Goal: Task Accomplishment & Management: Complete application form

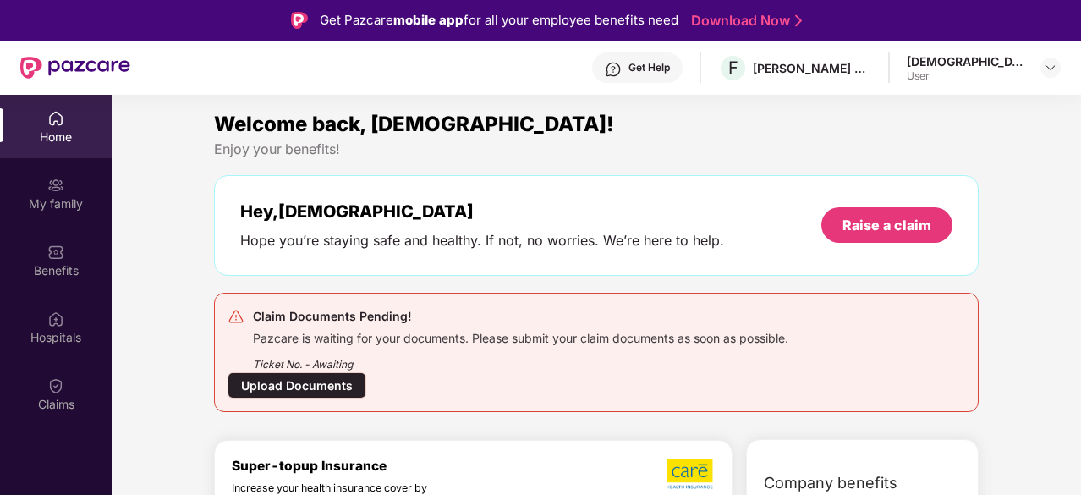
scroll to position [95, 0]
click at [310, 386] on div "Upload Documents" at bounding box center [296, 385] width 139 height 26
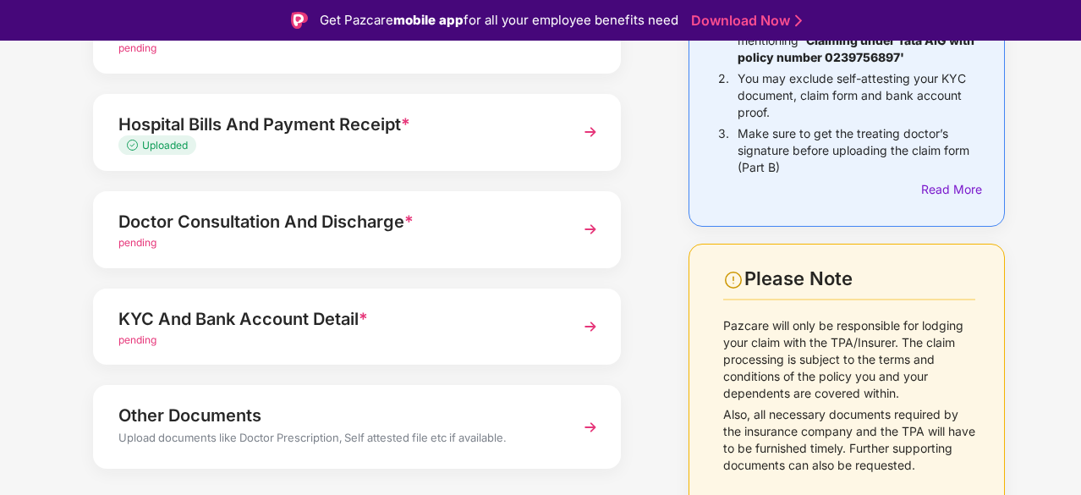
scroll to position [238, 0]
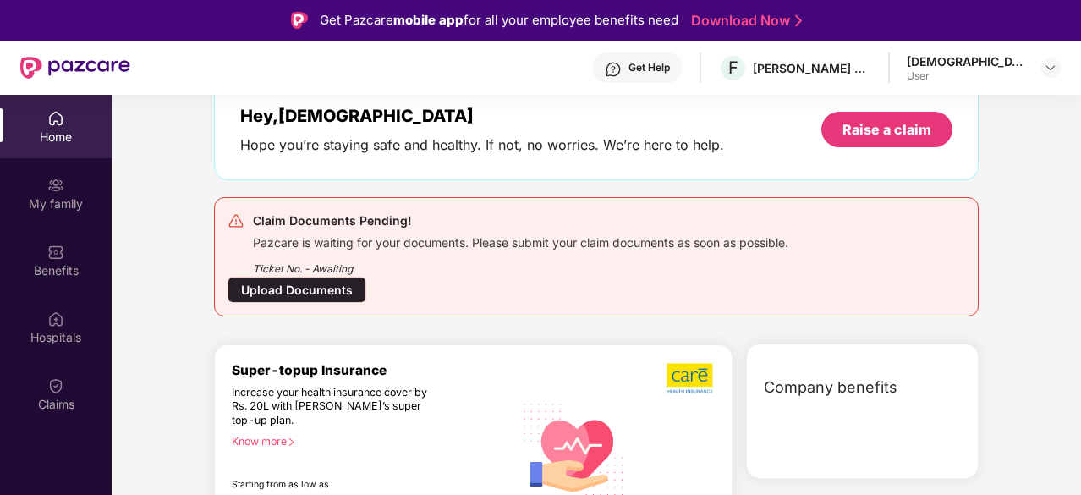
scroll to position [93, 0]
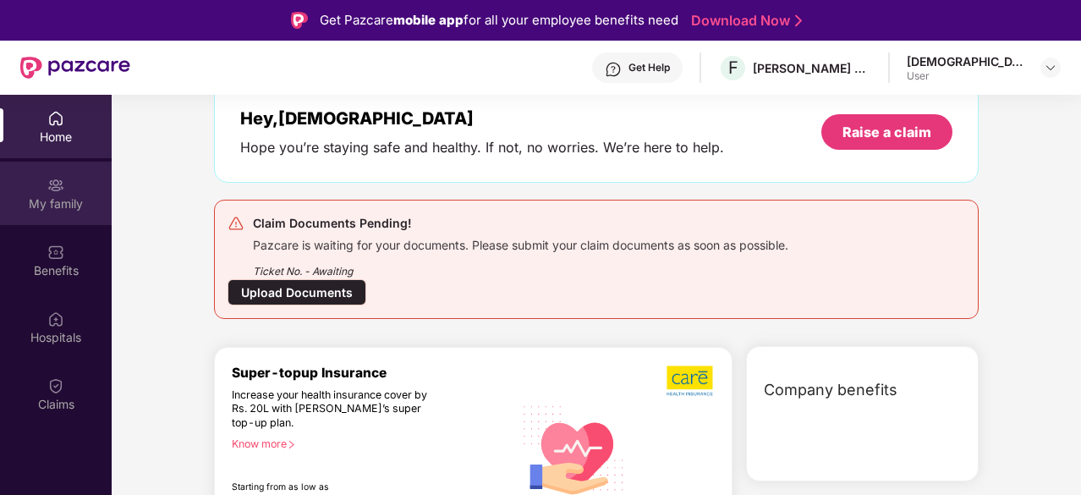
click at [54, 185] on img at bounding box center [55, 185] width 17 height 17
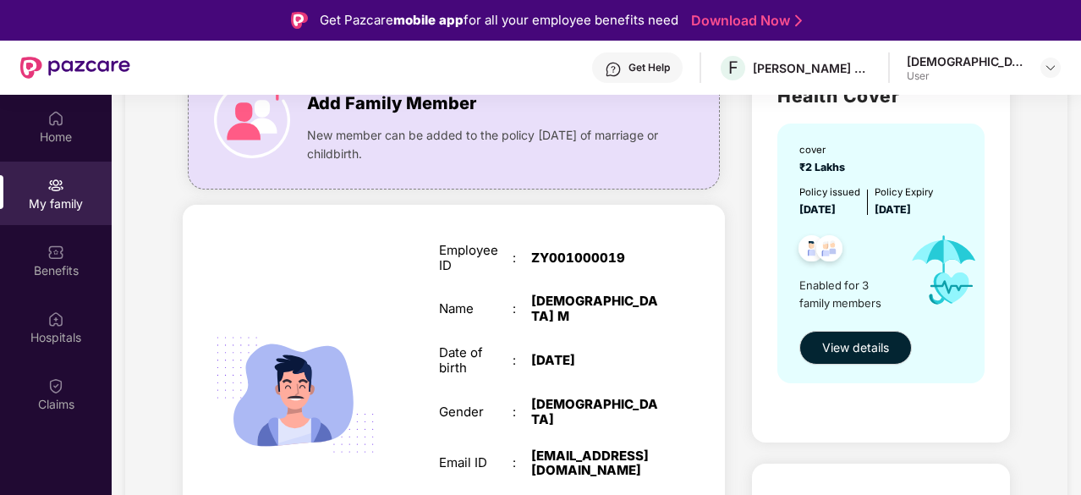
scroll to position [134, 0]
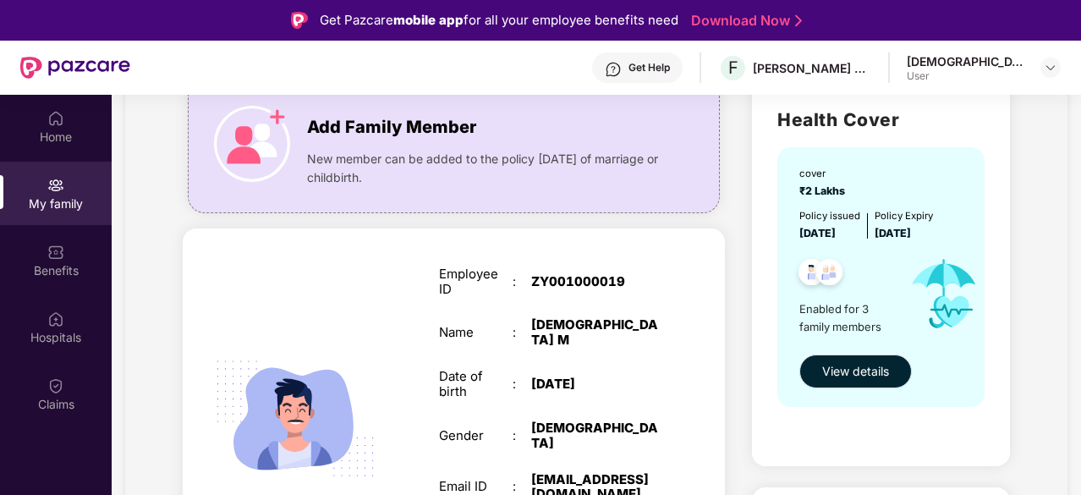
click at [829, 376] on span "View details" at bounding box center [855, 371] width 67 height 19
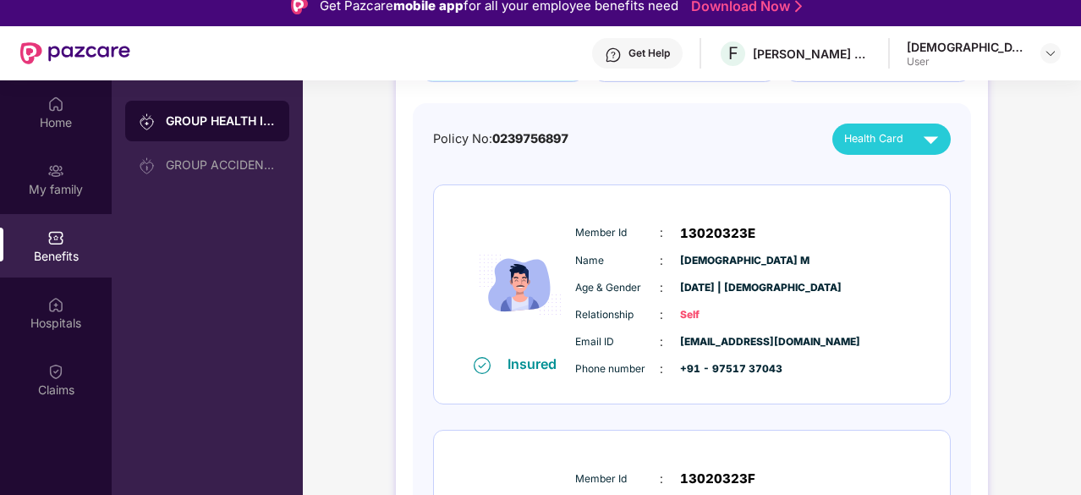
scroll to position [142, 0]
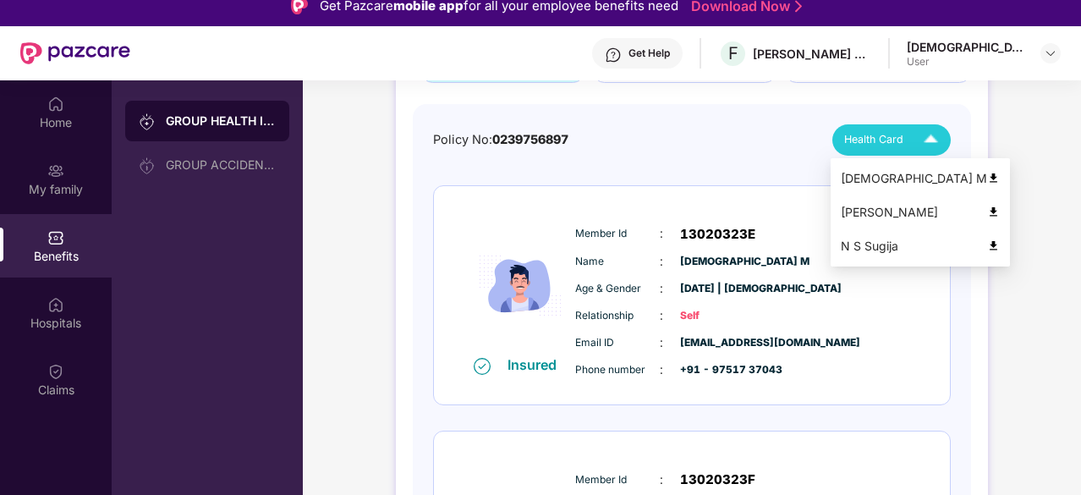
click at [932, 134] on img at bounding box center [931, 140] width 30 height 30
click at [880, 178] on div "[DEMOGRAPHIC_DATA] M" at bounding box center [920, 178] width 159 height 19
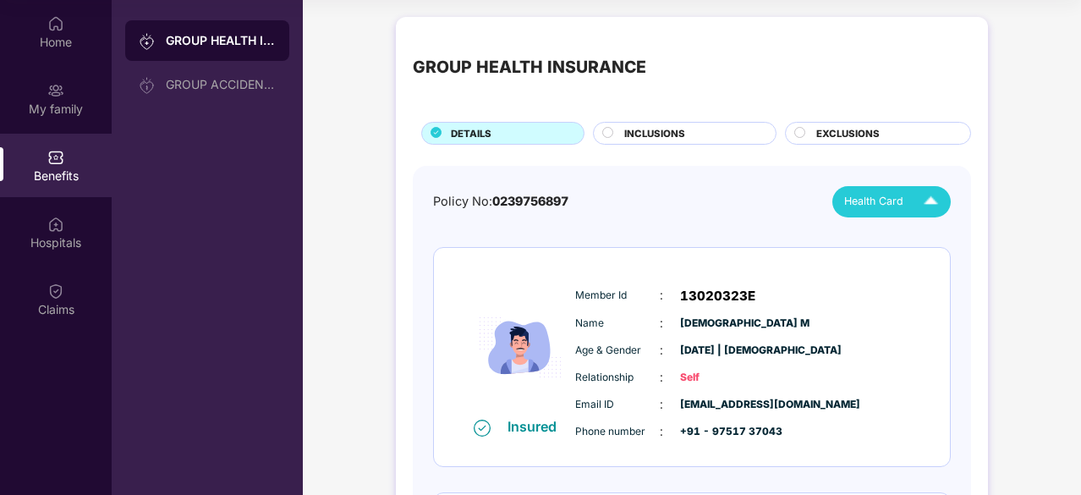
scroll to position [0, 0]
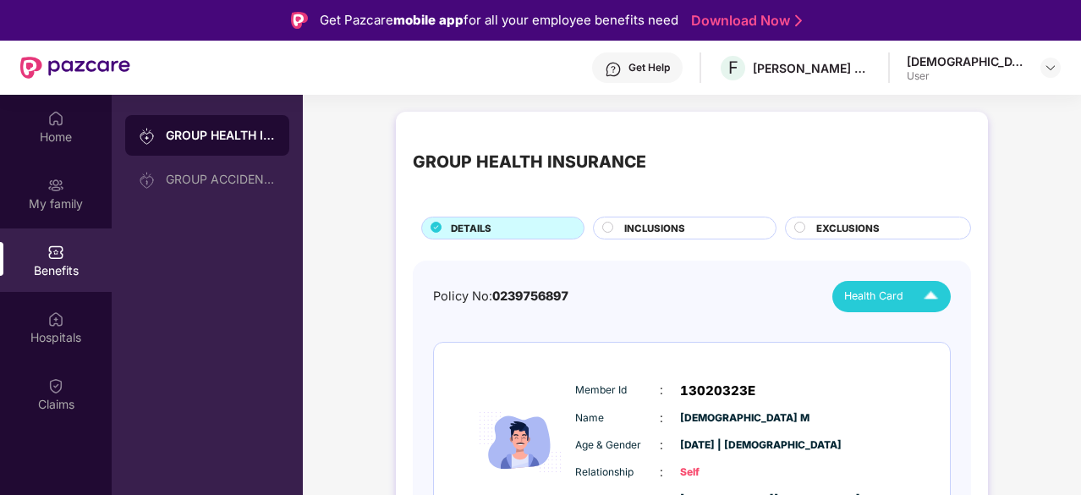
click at [648, 228] on span "INCLUSIONS" at bounding box center [654, 228] width 61 height 15
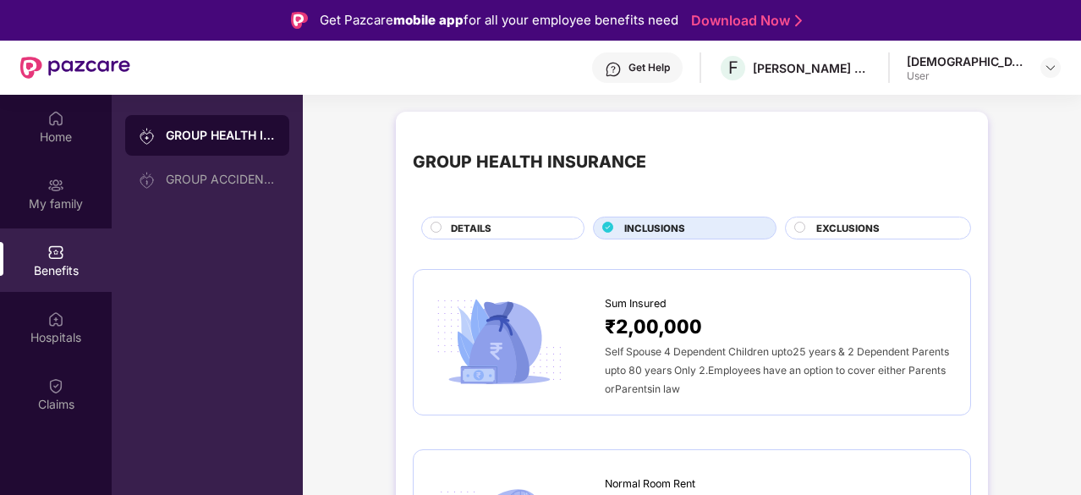
click at [817, 222] on span "EXCLUSIONS" at bounding box center [847, 228] width 63 height 15
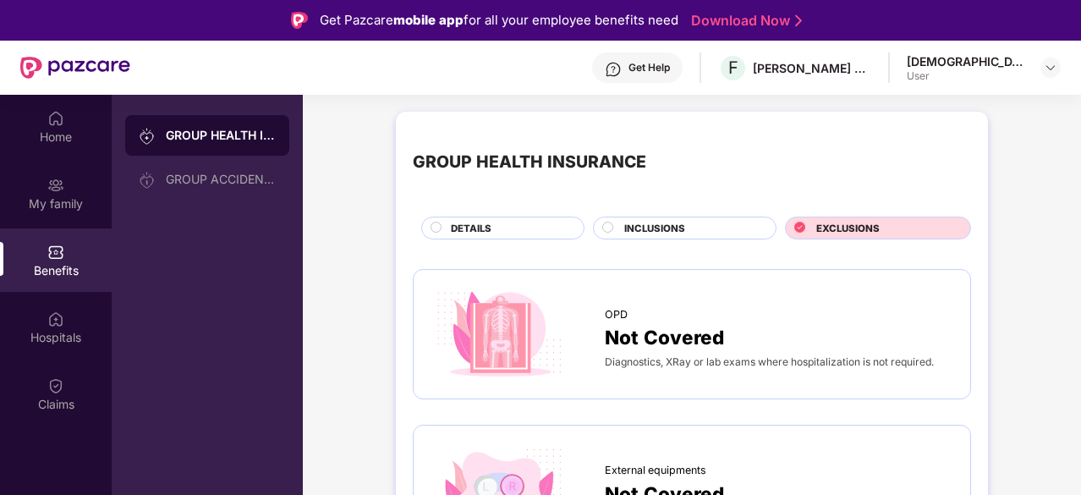
click at [494, 227] on div "DETAILS" at bounding box center [508, 230] width 133 height 18
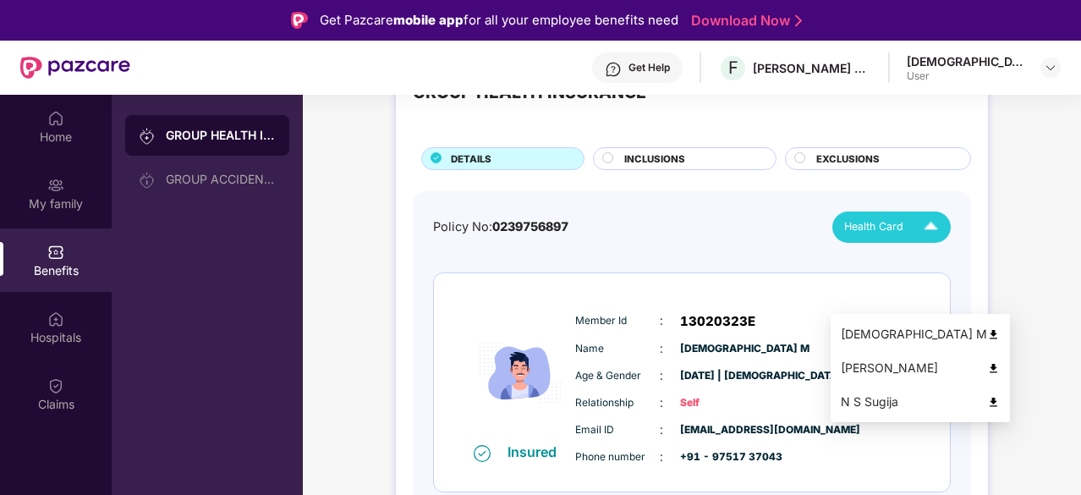
scroll to position [130, 0]
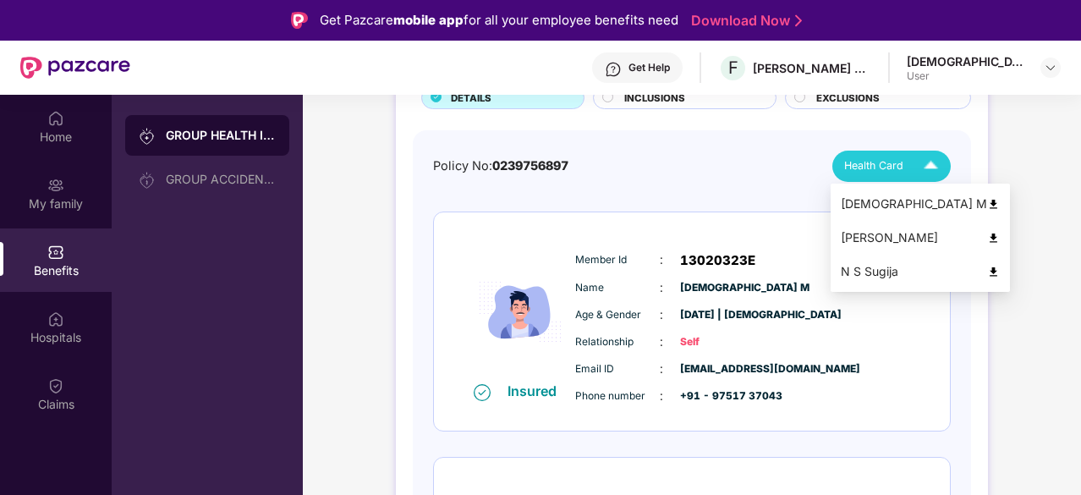
click at [987, 200] on img at bounding box center [993, 204] width 13 height 13
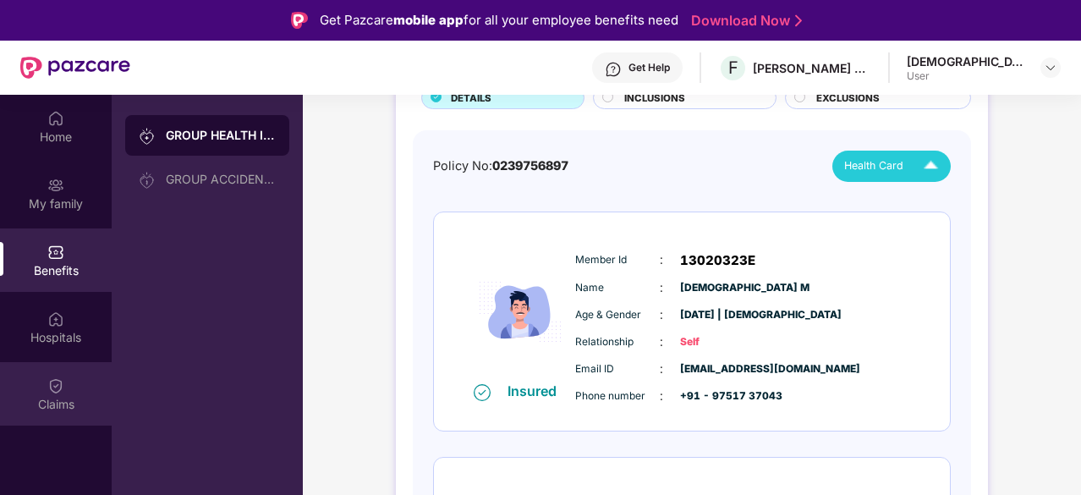
click at [57, 393] on img at bounding box center [55, 385] width 17 height 17
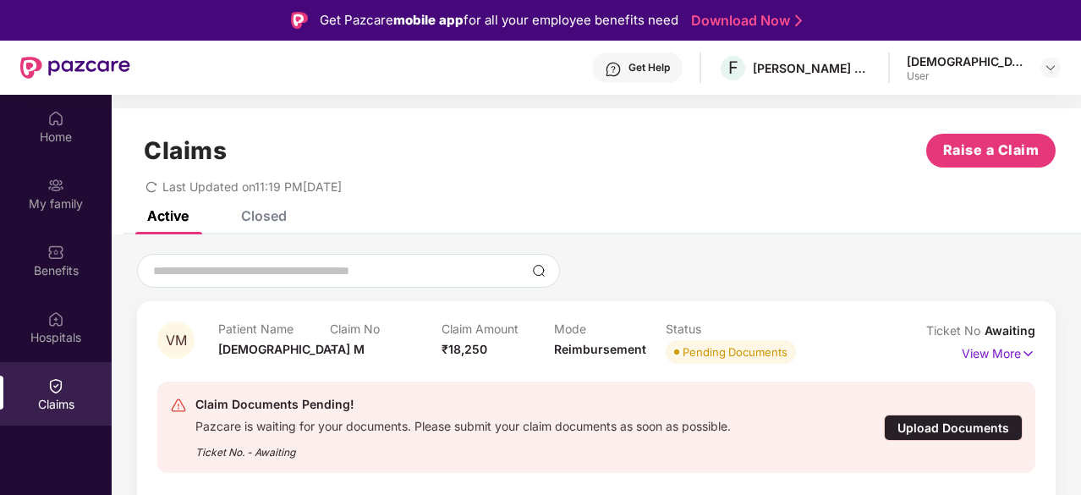
scroll to position [95, 0]
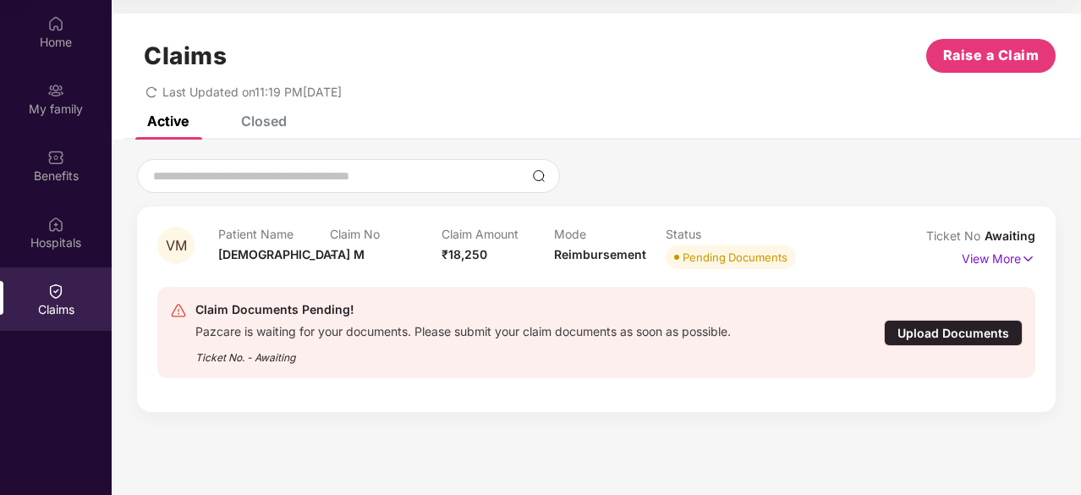
click at [930, 343] on div "Upload Documents" at bounding box center [953, 333] width 139 height 26
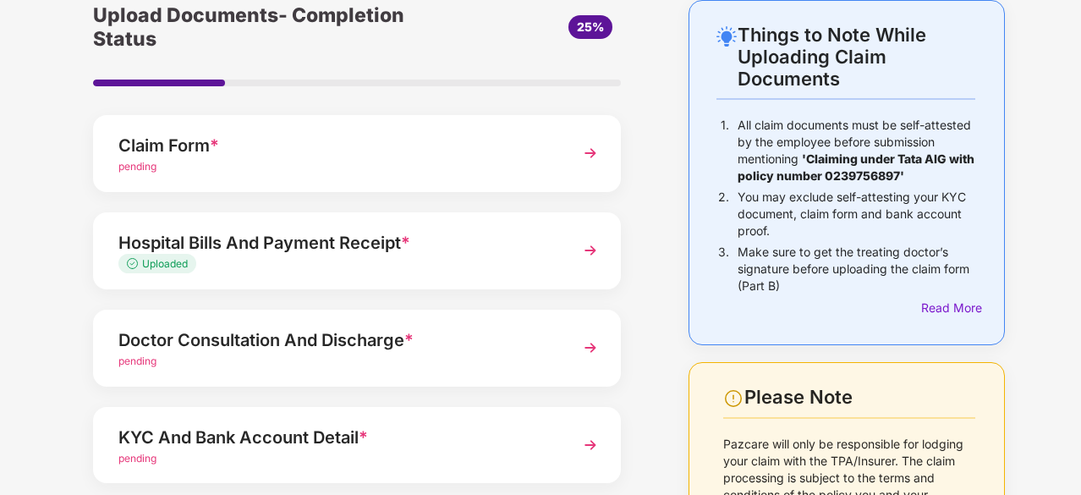
scroll to position [79, 0]
click at [594, 246] on img at bounding box center [590, 250] width 30 height 30
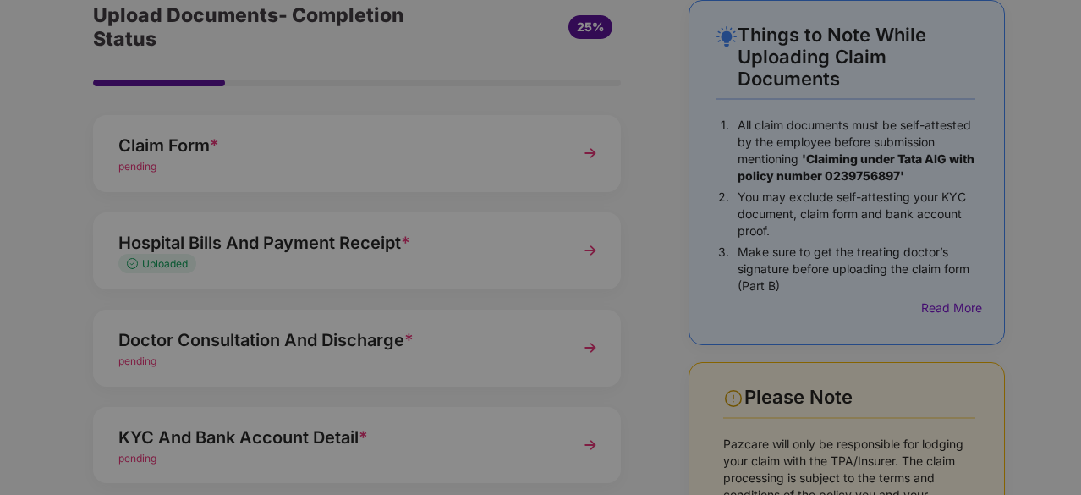
scroll to position [0, 0]
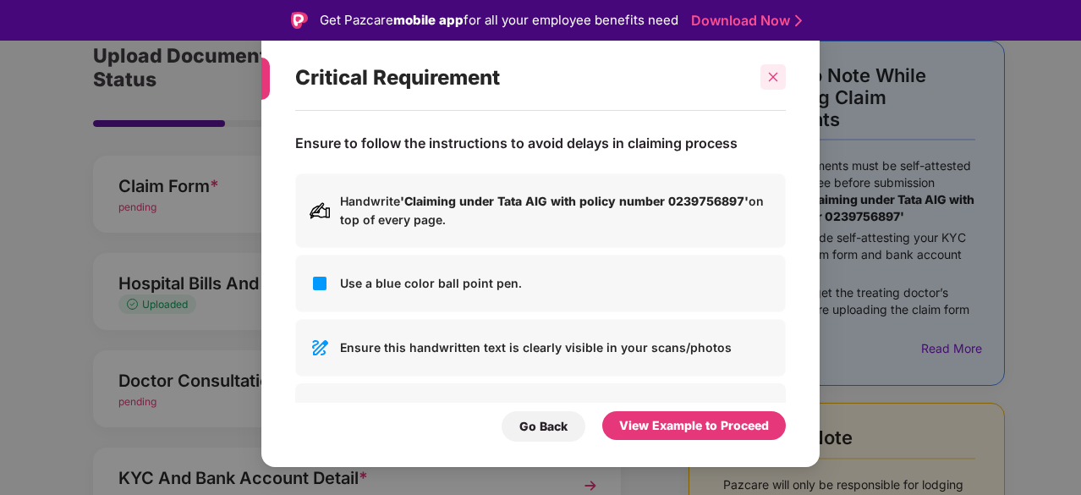
click at [770, 77] on icon "close" at bounding box center [773, 77] width 12 height 12
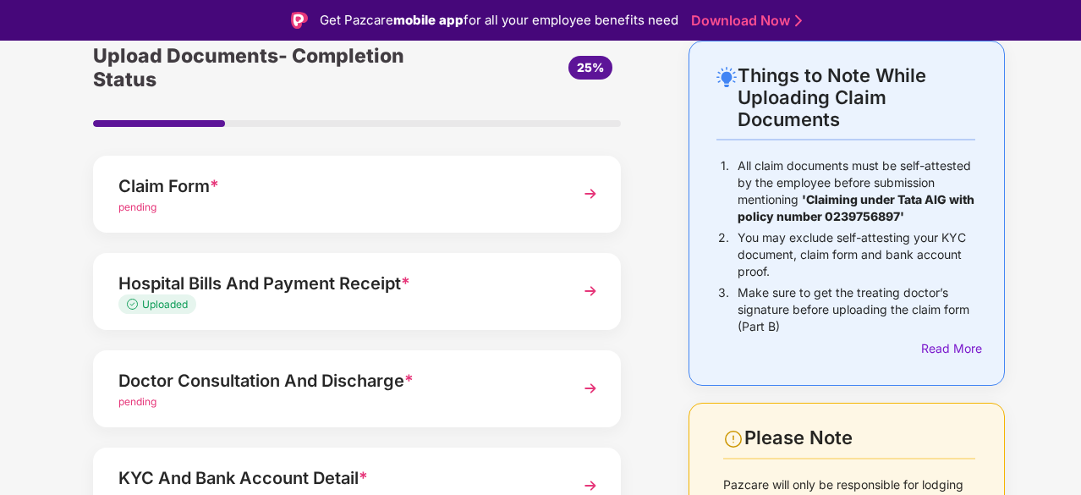
click at [585, 190] on img at bounding box center [590, 193] width 30 height 30
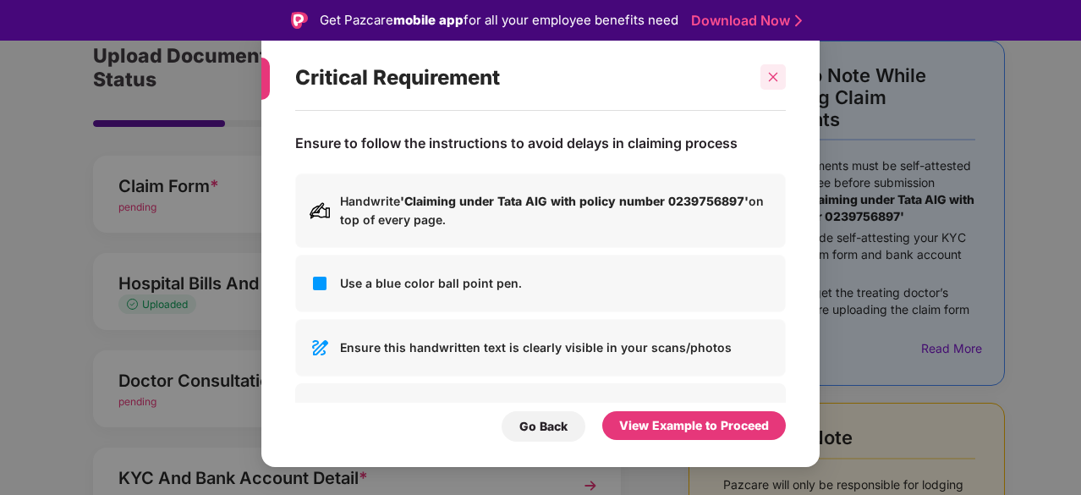
click at [780, 79] on div at bounding box center [772, 76] width 25 height 25
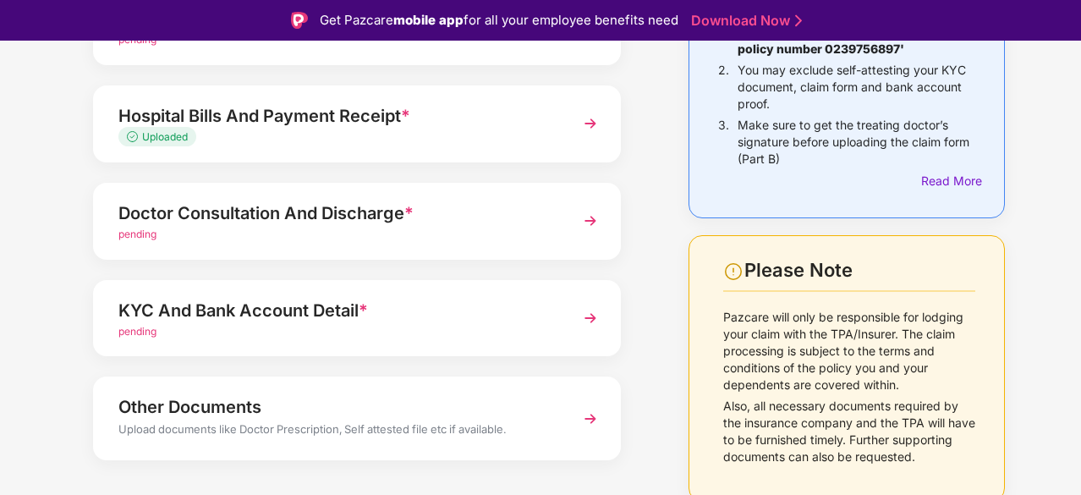
scroll to position [276, 0]
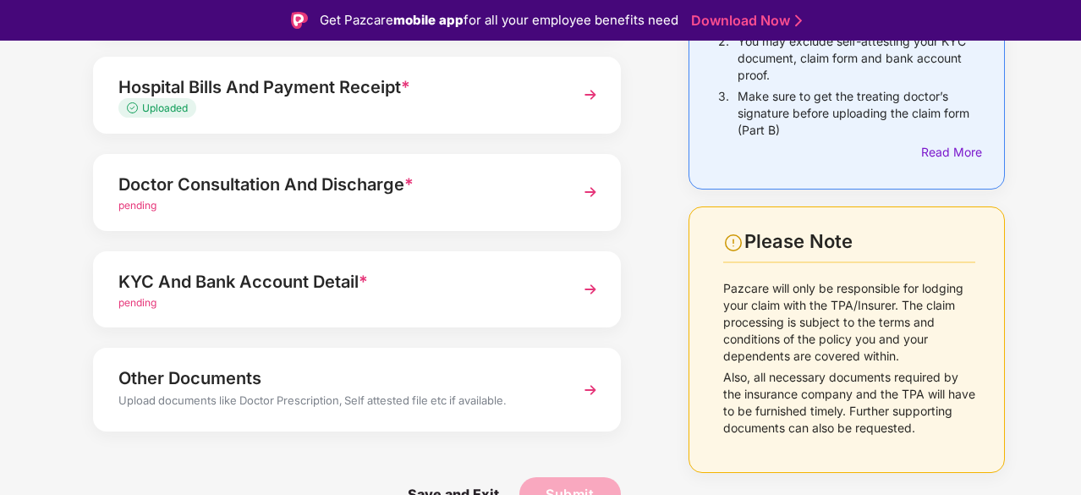
click at [592, 389] on img at bounding box center [590, 390] width 30 height 30
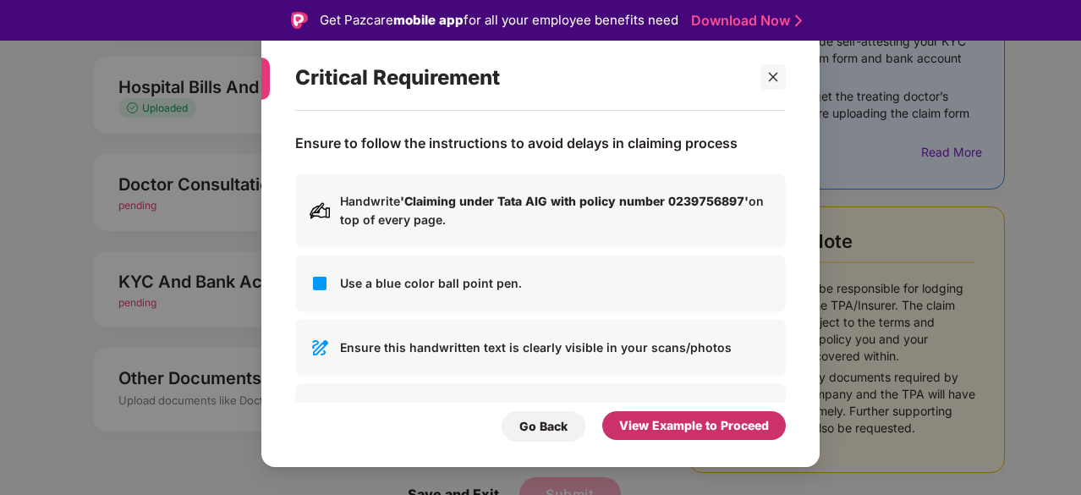
click at [680, 434] on div "View Example to Proceed" at bounding box center [694, 425] width 150 height 19
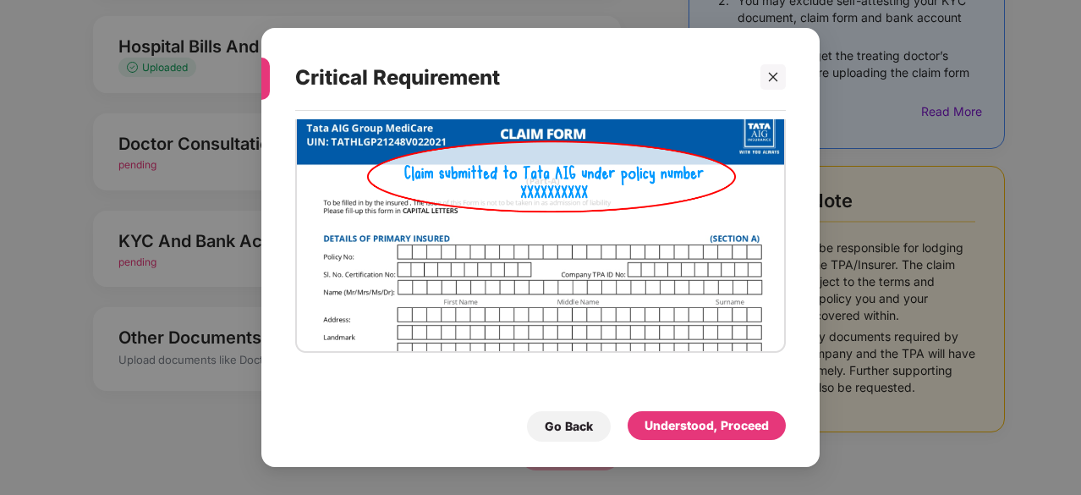
scroll to position [0, 0]
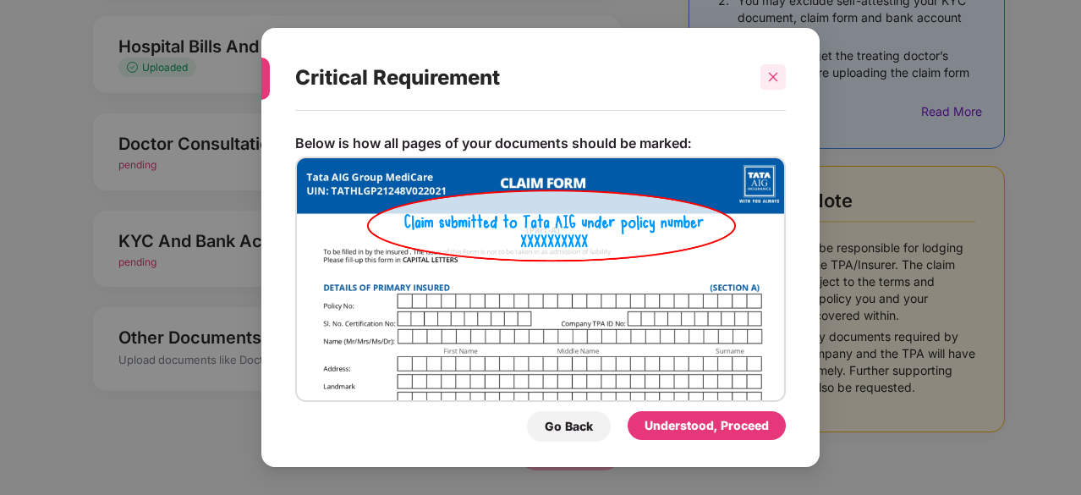
click at [777, 73] on icon "close" at bounding box center [773, 77] width 12 height 12
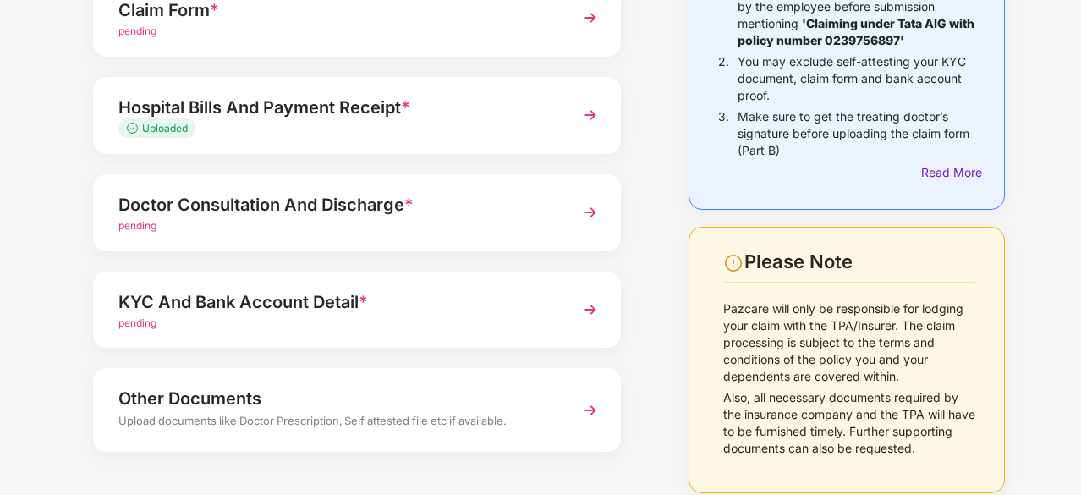
scroll to position [213, 0]
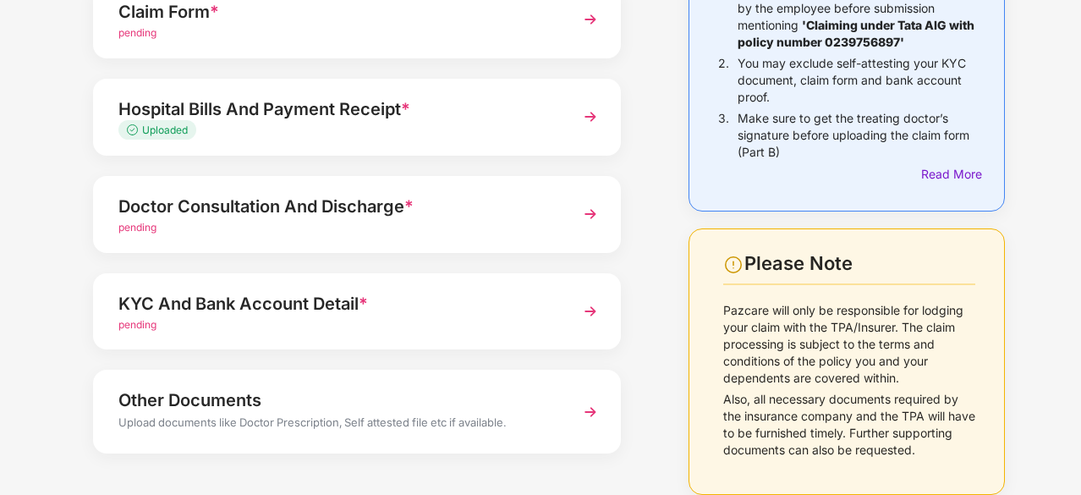
click at [589, 212] on img at bounding box center [590, 214] width 30 height 30
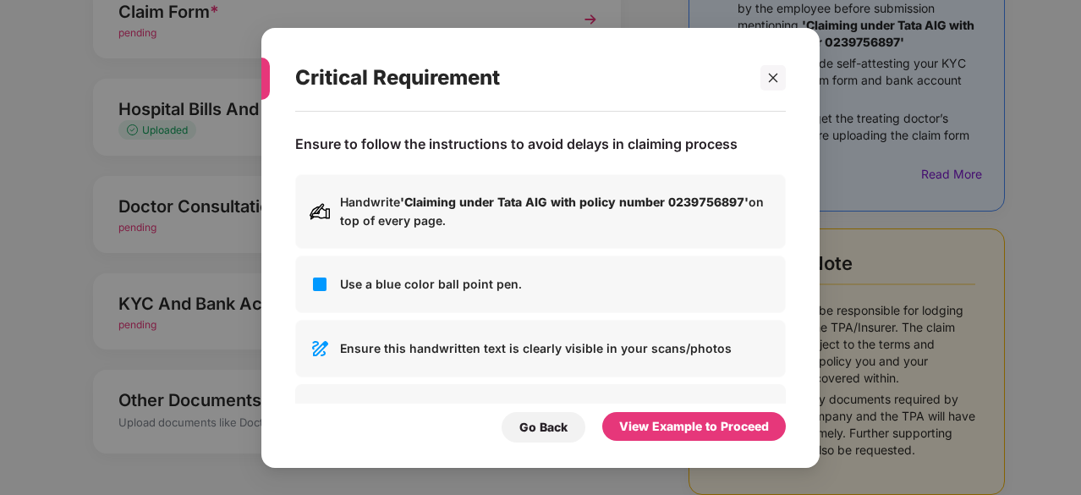
scroll to position [0, 0]
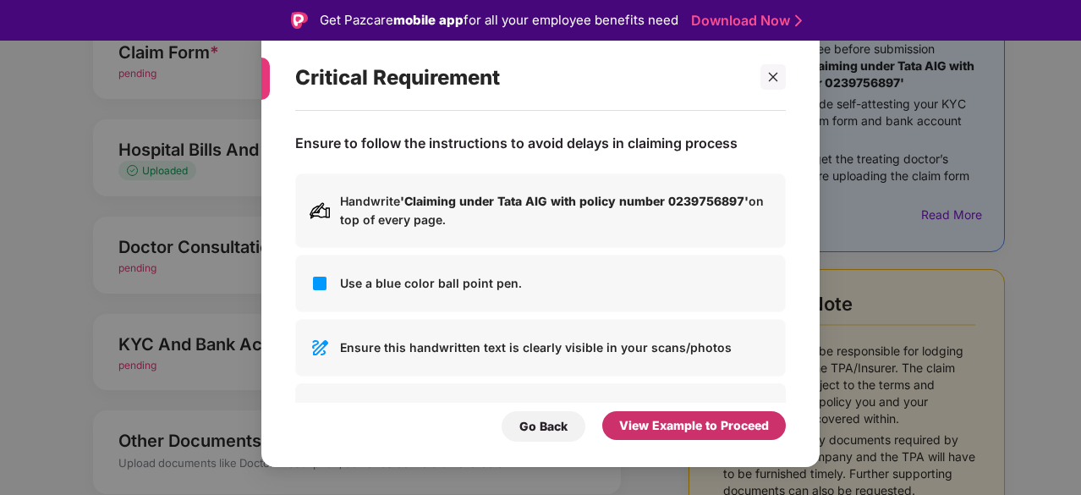
click at [685, 437] on div "View Example to Proceed" at bounding box center [694, 425] width 184 height 29
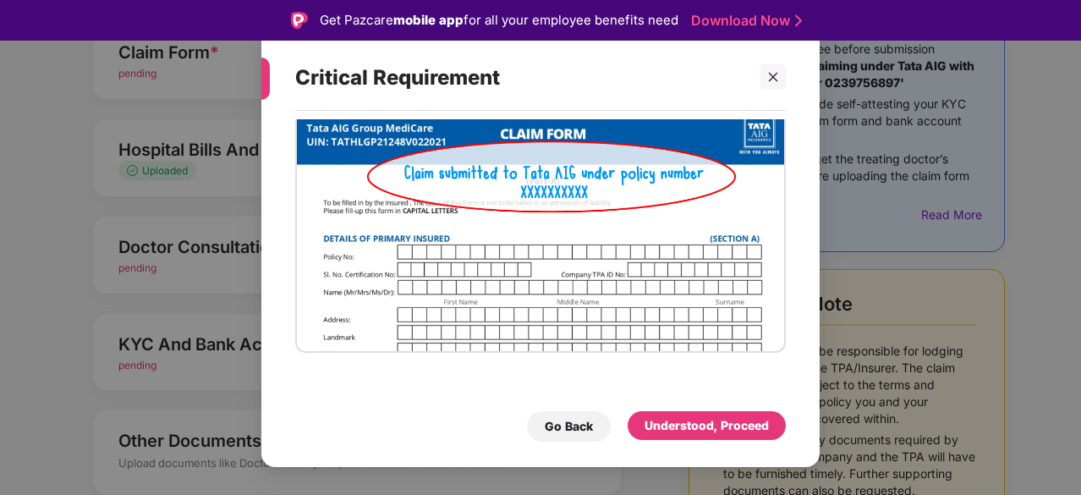
scroll to position [41, 0]
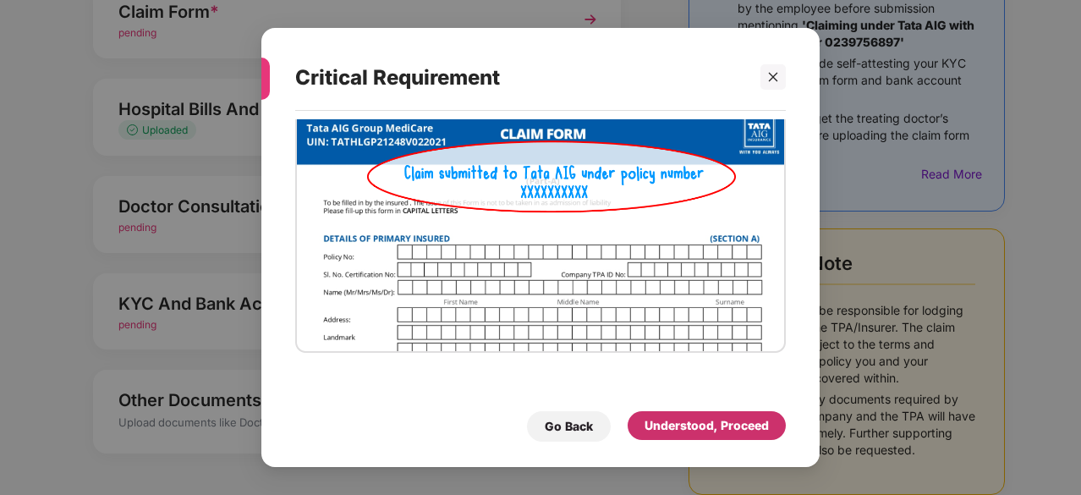
click at [700, 422] on div "Understood, Proceed" at bounding box center [706, 425] width 124 height 19
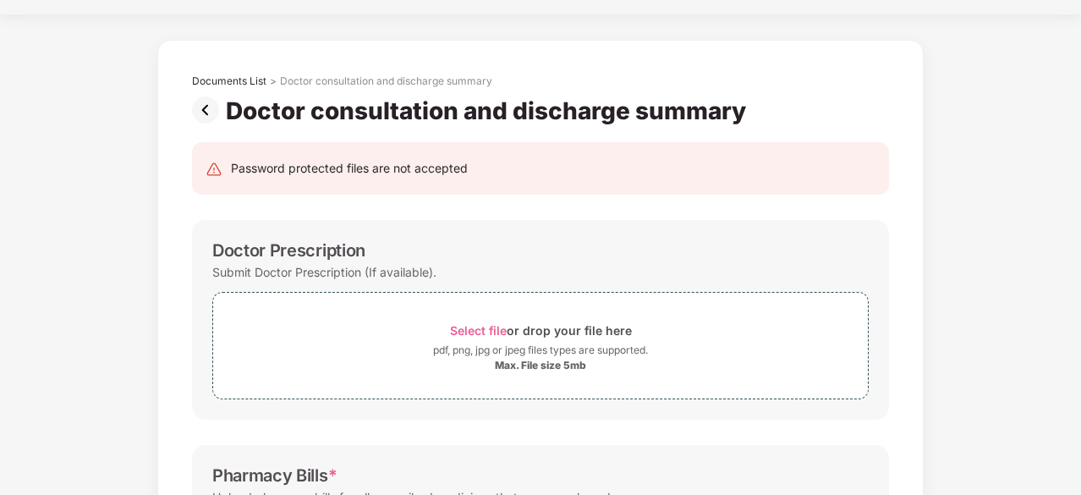
scroll to position [39, 0]
click at [206, 107] on img at bounding box center [209, 110] width 34 height 27
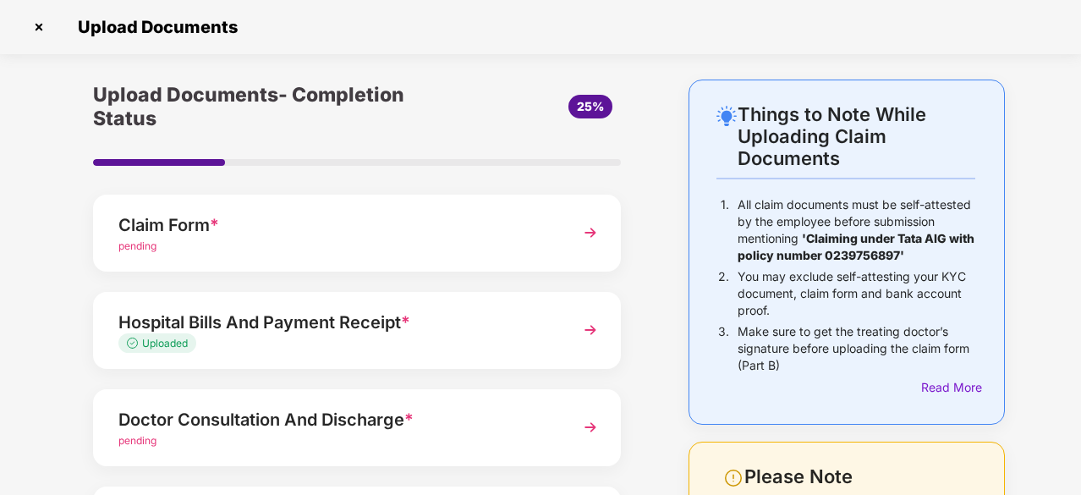
click at [591, 232] on img at bounding box center [590, 232] width 30 height 30
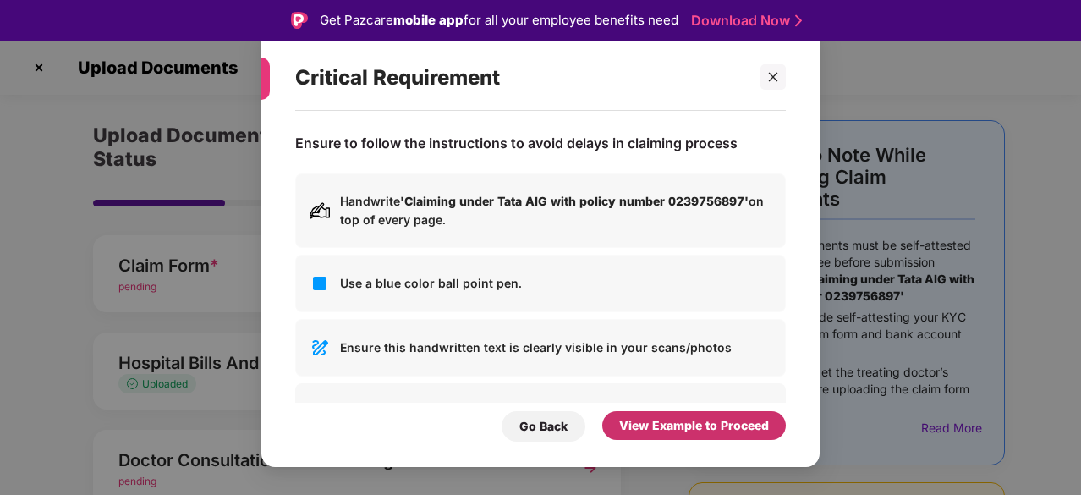
click at [670, 424] on div "View Example to Proceed" at bounding box center [694, 425] width 150 height 19
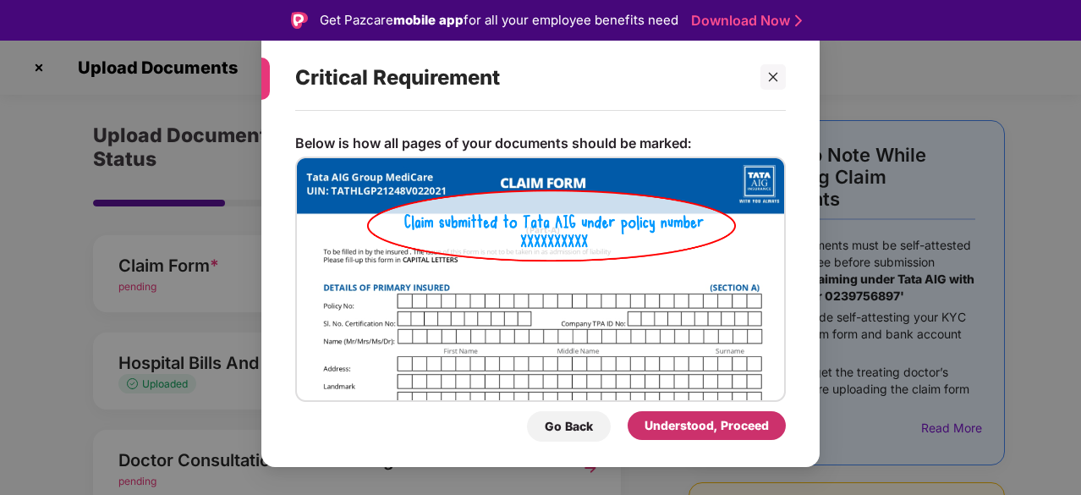
click at [680, 429] on div "Understood, Proceed" at bounding box center [706, 425] width 124 height 19
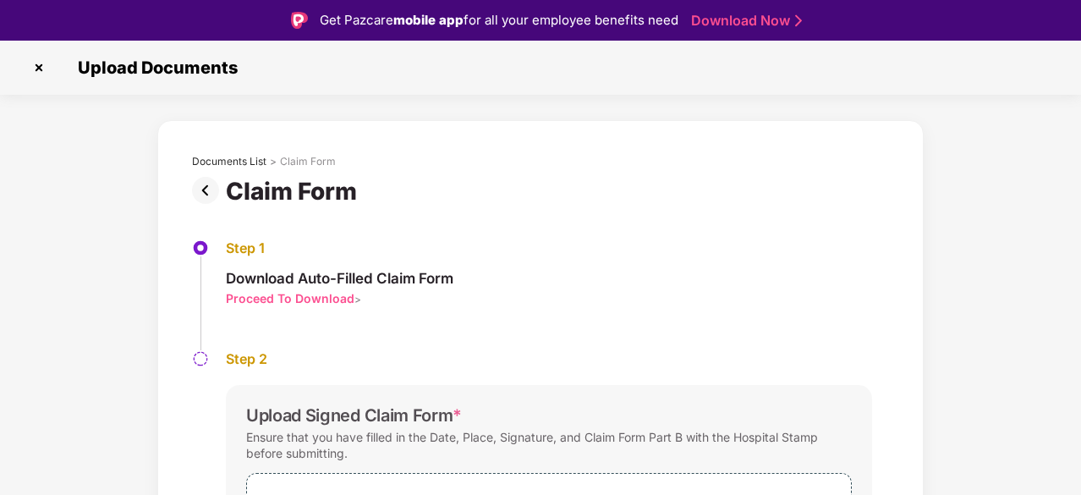
scroll to position [157, 0]
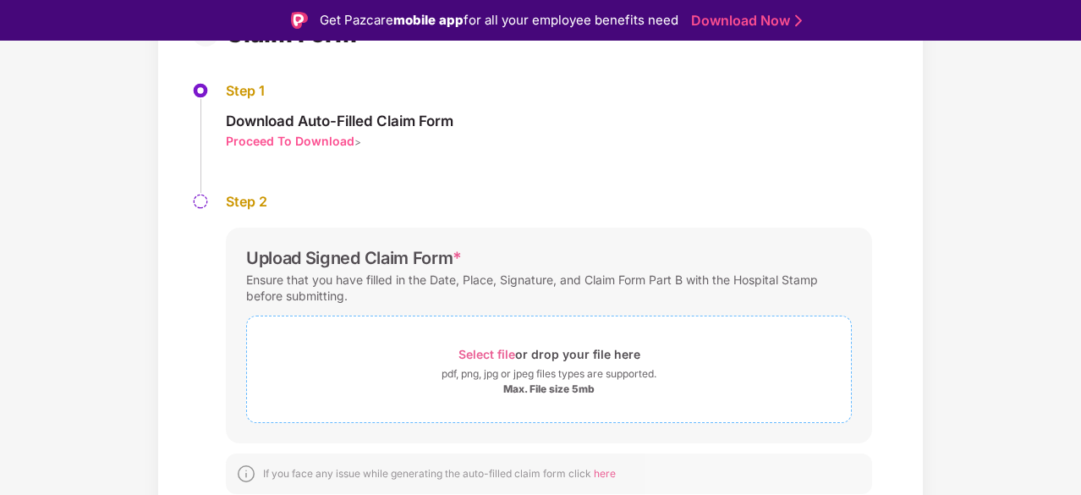
click at [485, 348] on span "Select file" at bounding box center [486, 354] width 57 height 14
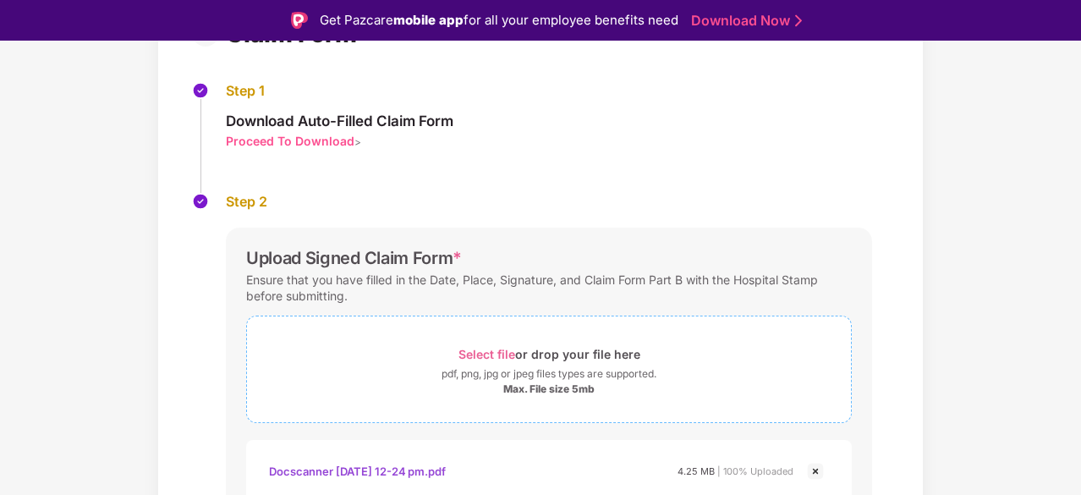
scroll to position [280, 0]
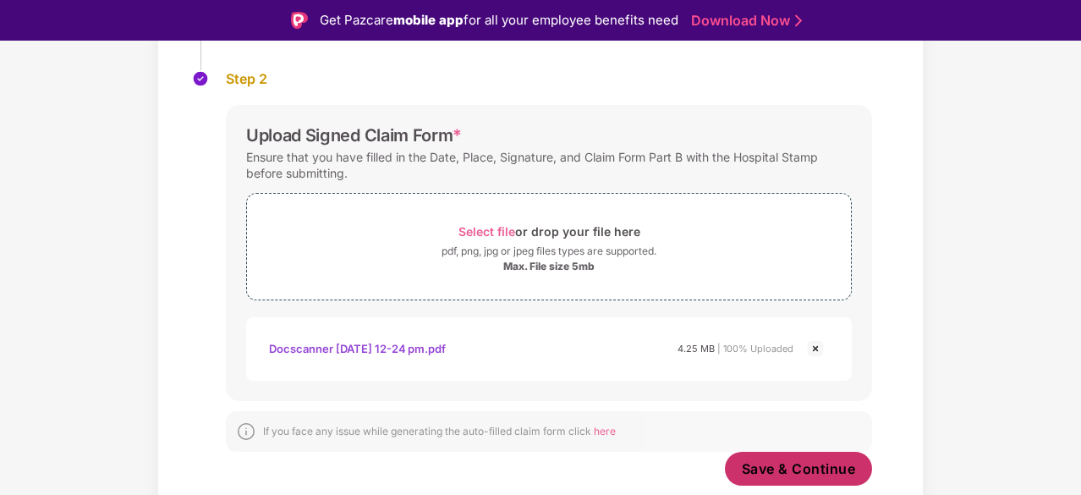
click at [769, 471] on span "Save & Continue" at bounding box center [799, 468] width 114 height 19
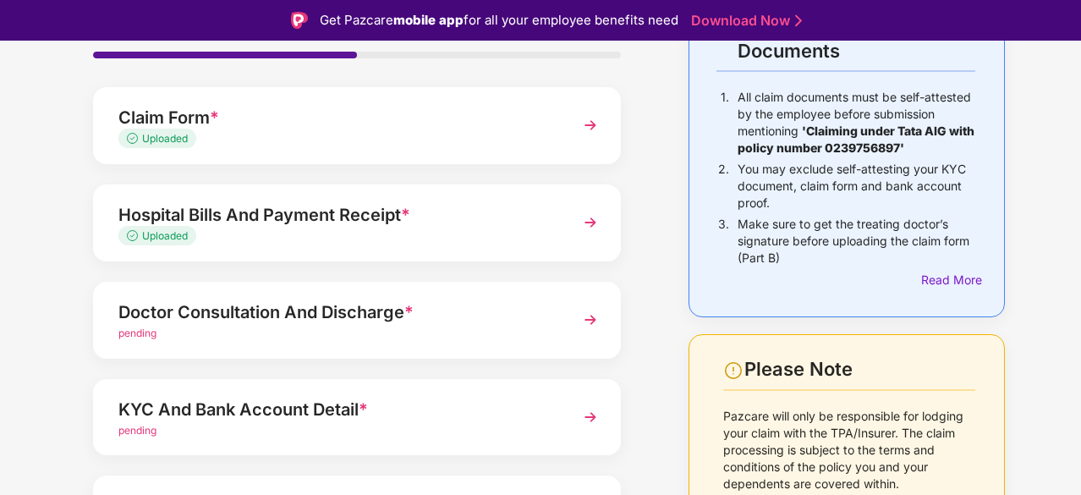
scroll to position [151, 0]
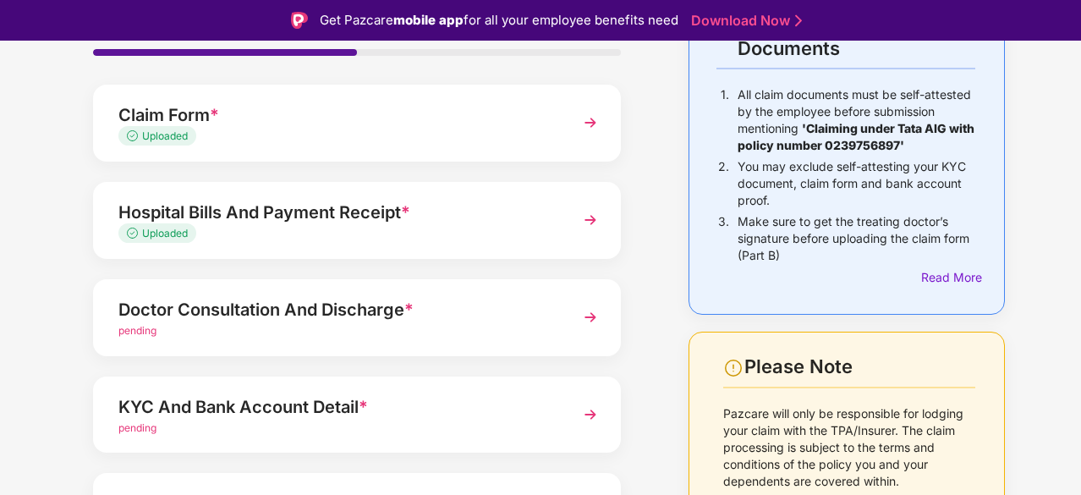
click at [137, 330] on span "pending" at bounding box center [137, 330] width 38 height 13
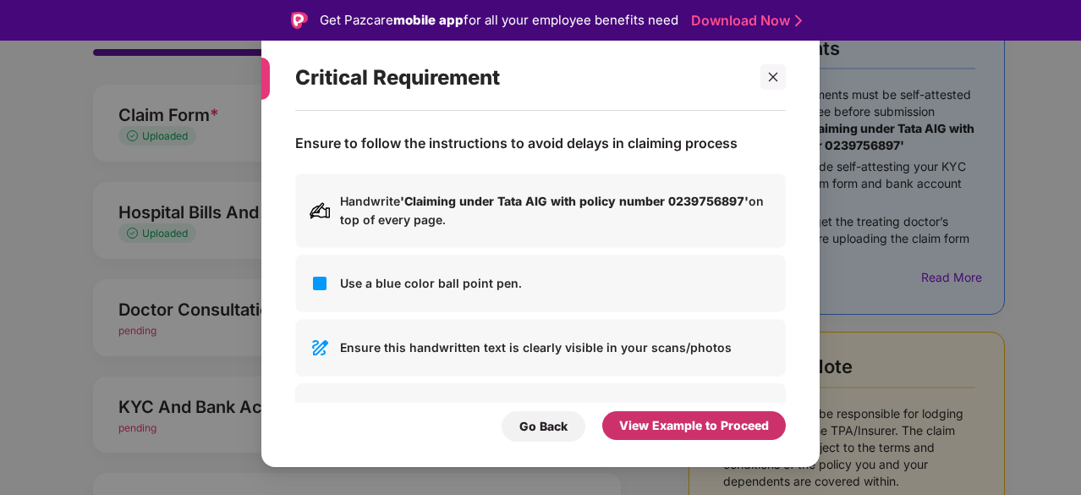
click at [666, 430] on div "View Example to Proceed" at bounding box center [694, 425] width 150 height 19
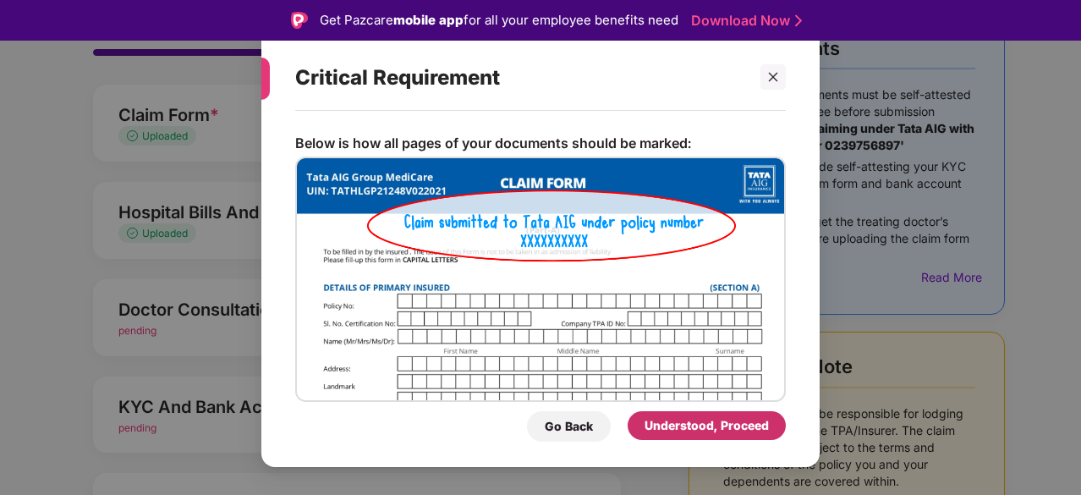
click at [684, 426] on div "Understood, Proceed" at bounding box center [706, 425] width 124 height 19
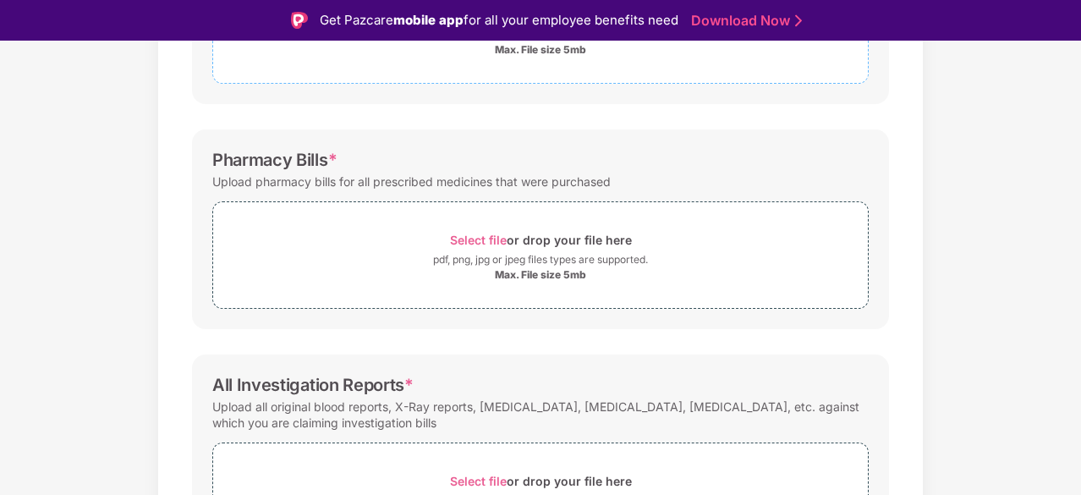
scroll to position [402, 0]
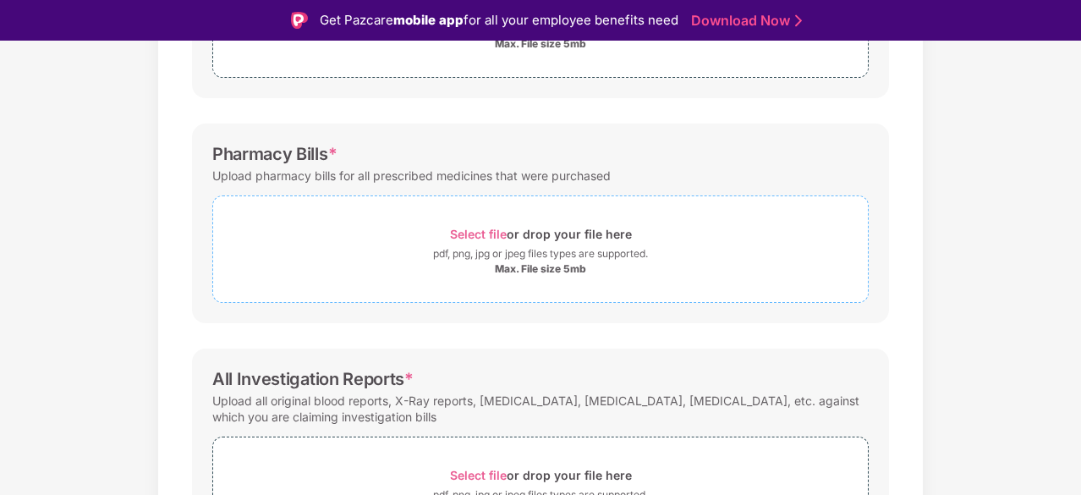
click at [469, 234] on span "Select file" at bounding box center [478, 234] width 57 height 14
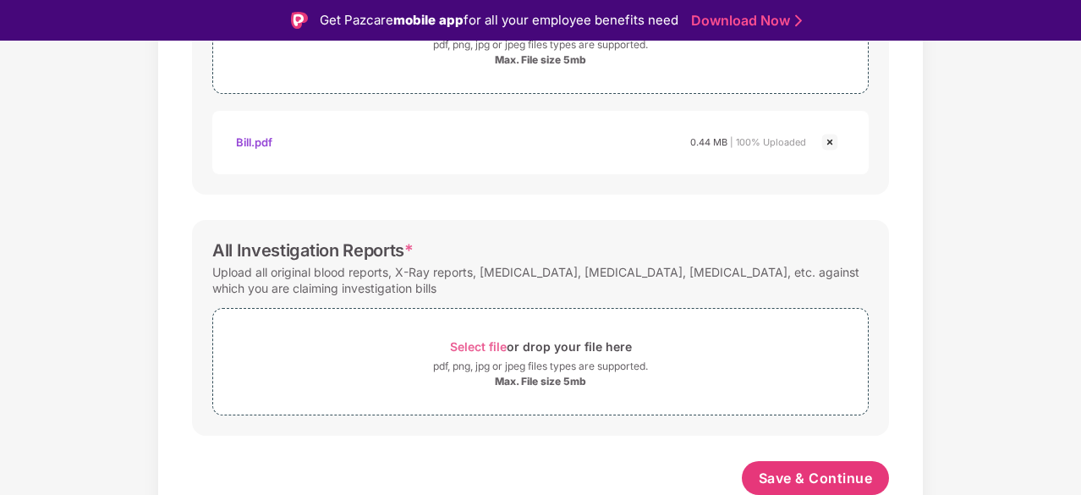
scroll to position [610, 0]
click at [485, 340] on span "Select file" at bounding box center [478, 347] width 57 height 14
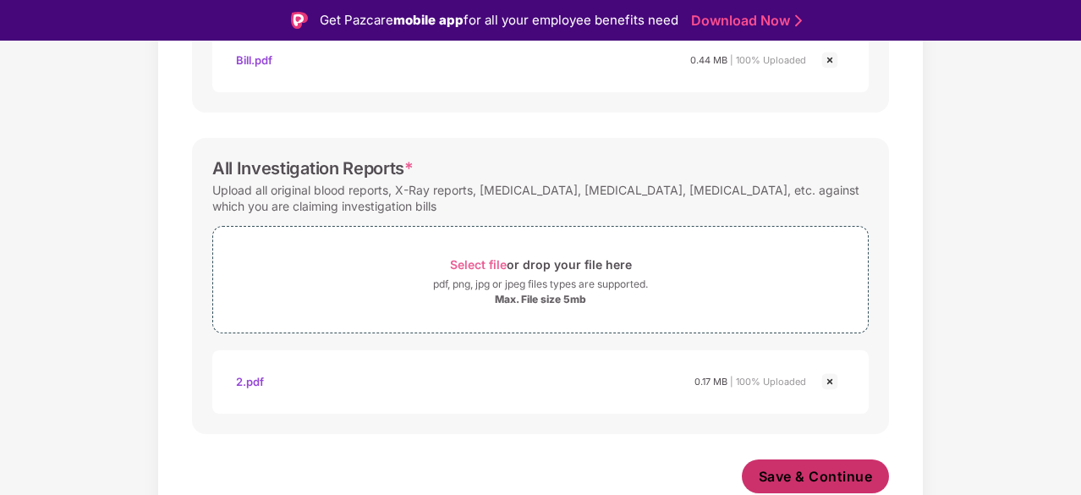
scroll to position [691, 0]
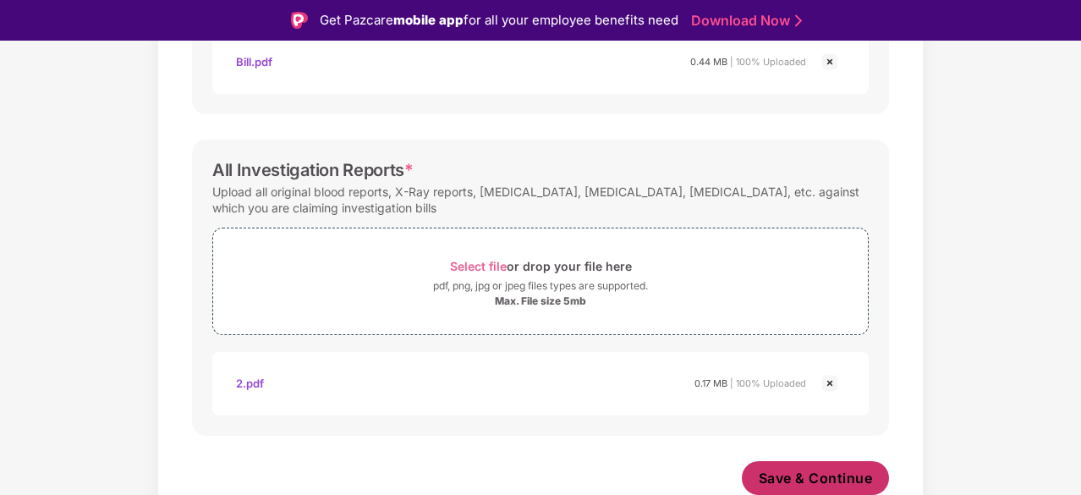
click at [820, 478] on span "Save & Continue" at bounding box center [816, 478] width 114 height 19
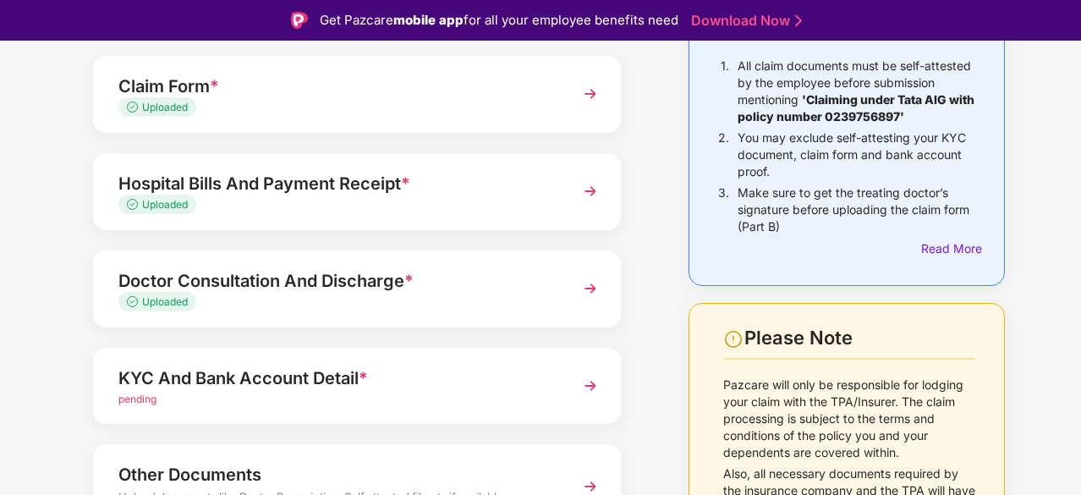
scroll to position [276, 0]
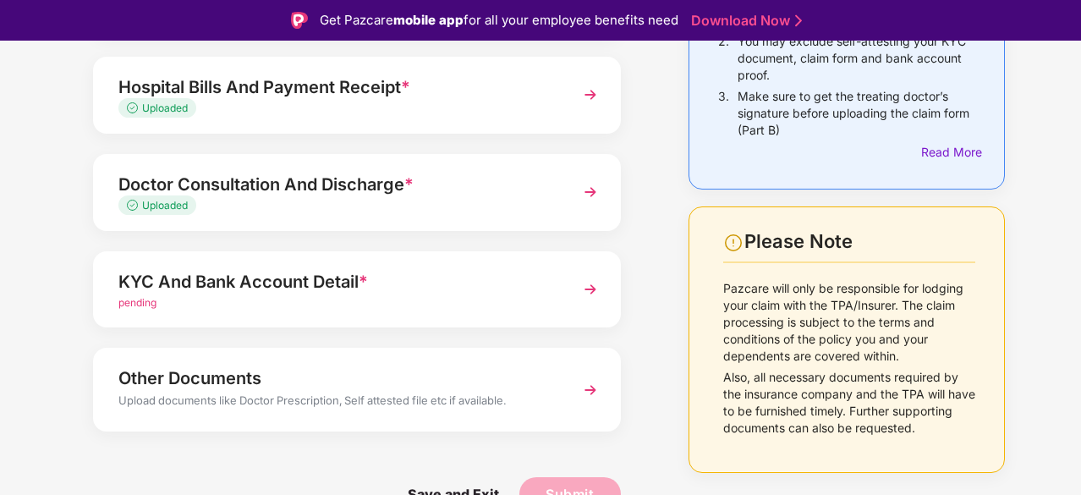
click at [145, 300] on span "pending" at bounding box center [137, 302] width 38 height 13
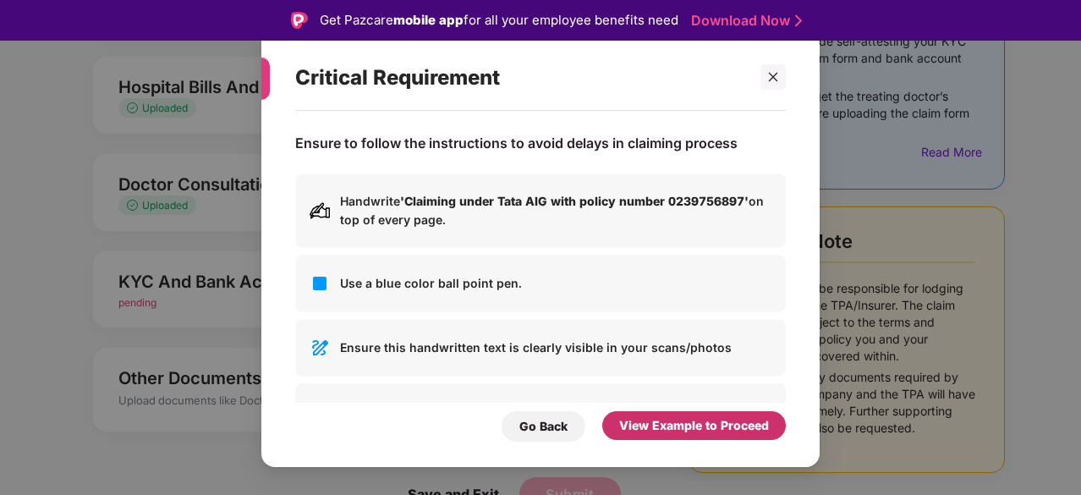
click at [667, 422] on div "View Example to Proceed" at bounding box center [694, 425] width 150 height 19
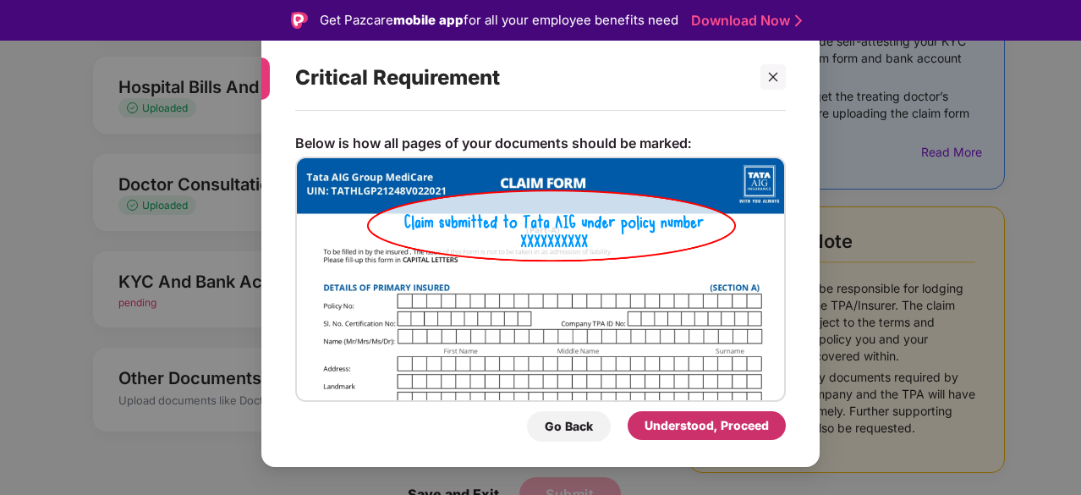
click at [721, 426] on div "Understood, Proceed" at bounding box center [706, 425] width 124 height 19
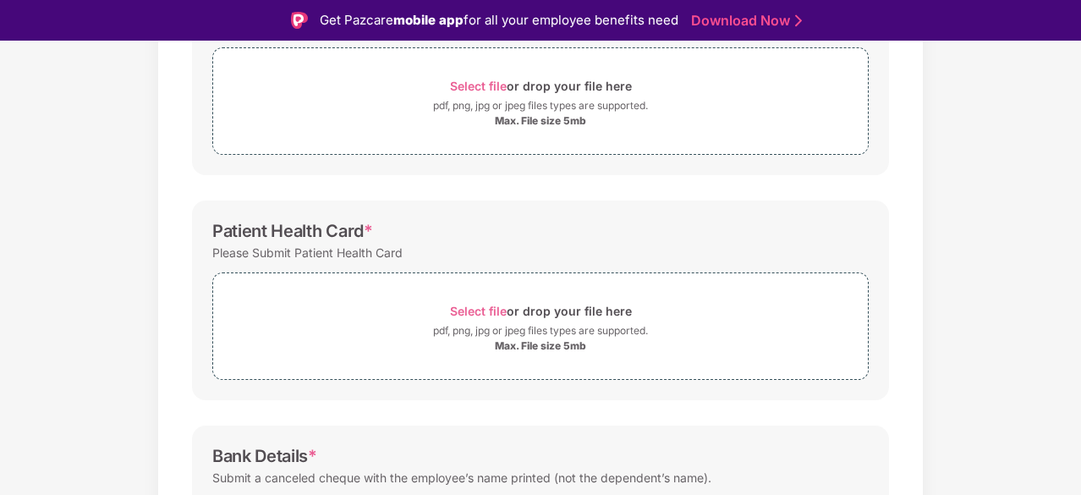
scroll to position [314, 0]
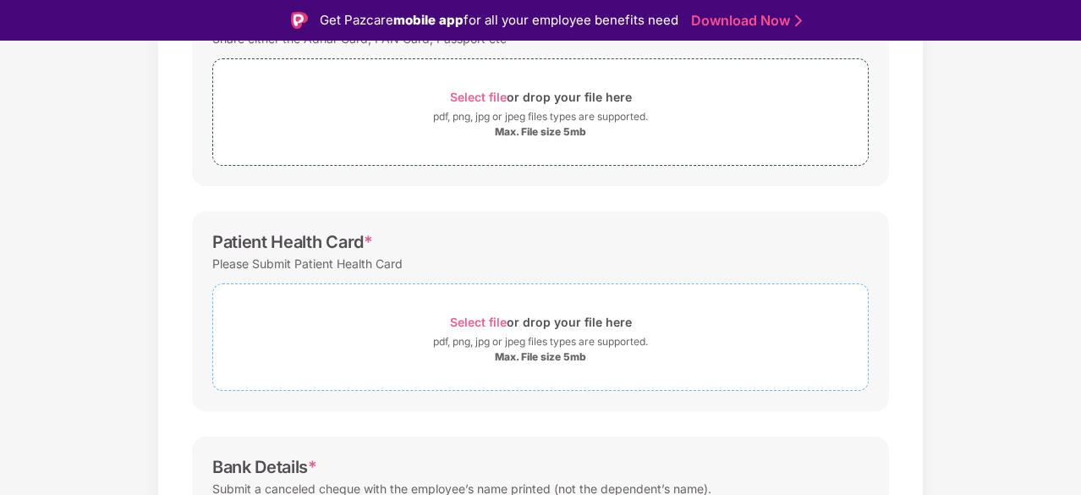
click at [501, 320] on span "Select file" at bounding box center [478, 322] width 57 height 14
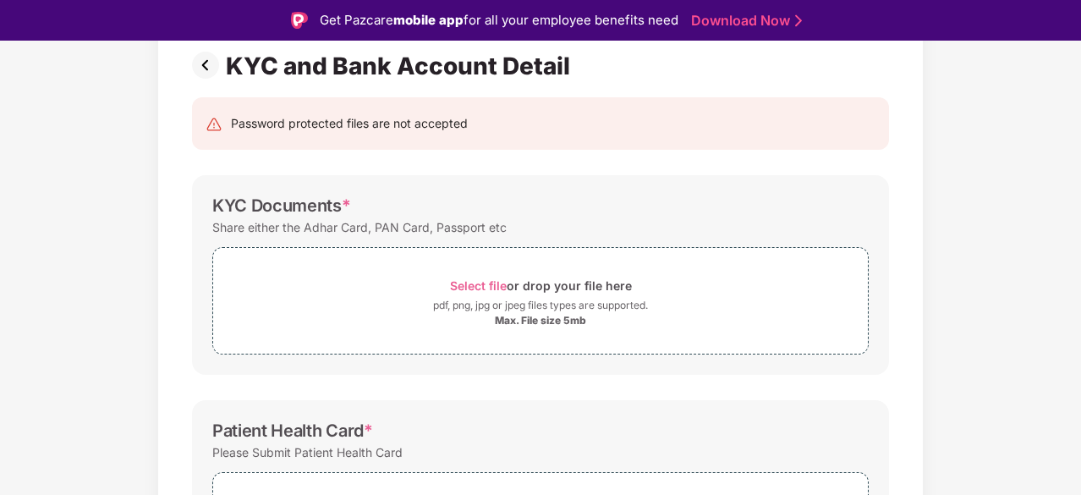
scroll to position [124, 0]
click at [490, 281] on span "Select file" at bounding box center [478, 286] width 57 height 14
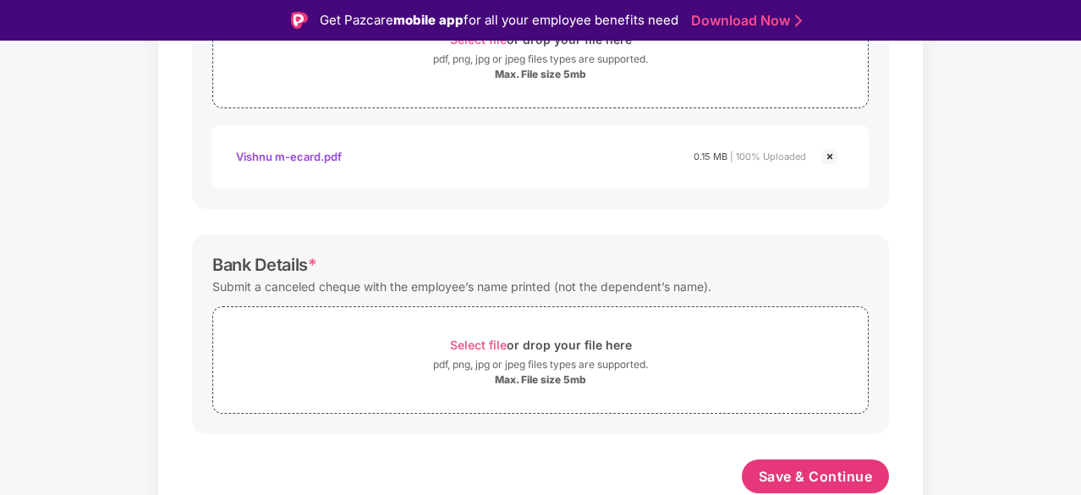
scroll to position [675, 0]
click at [480, 344] on span "Select file" at bounding box center [478, 346] width 57 height 14
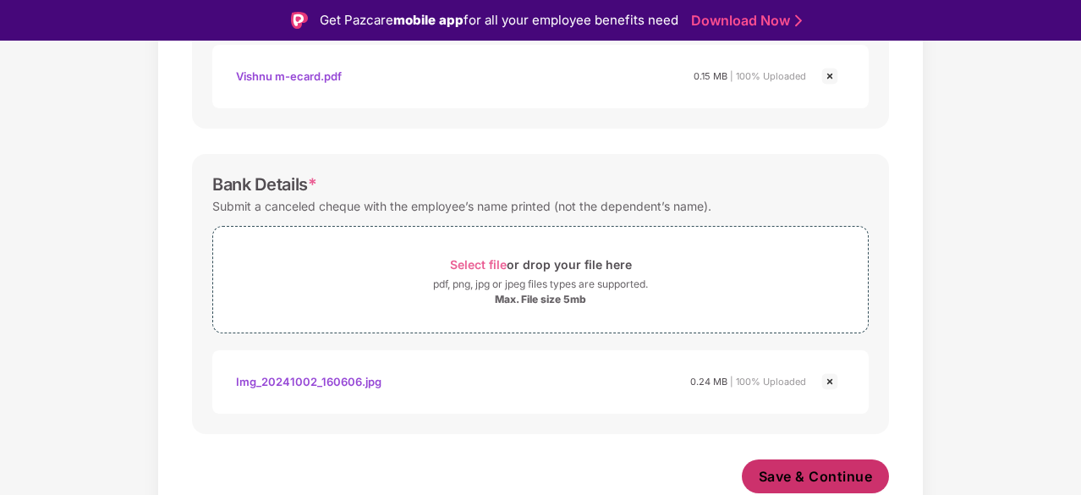
scroll to position [755, 0]
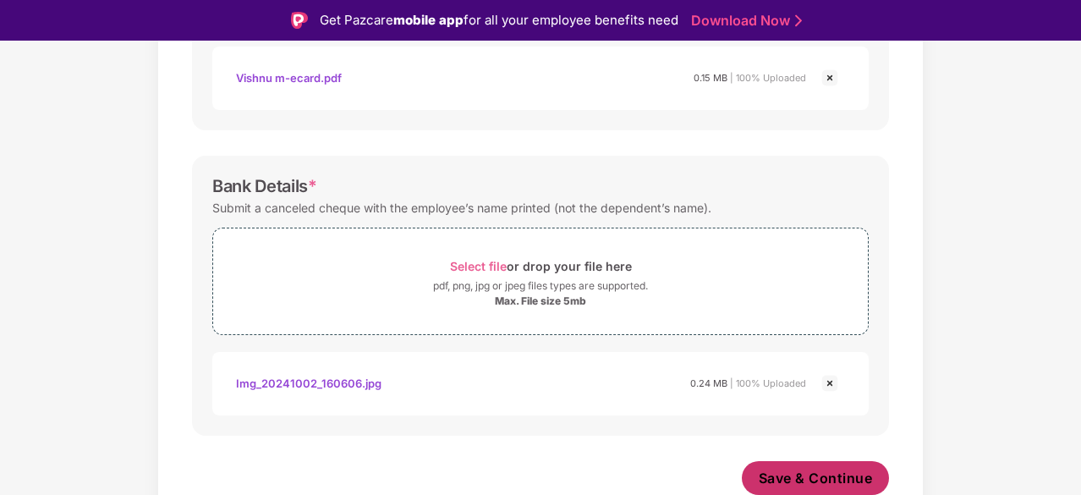
click at [792, 464] on button "Save & Continue" at bounding box center [816, 478] width 148 height 34
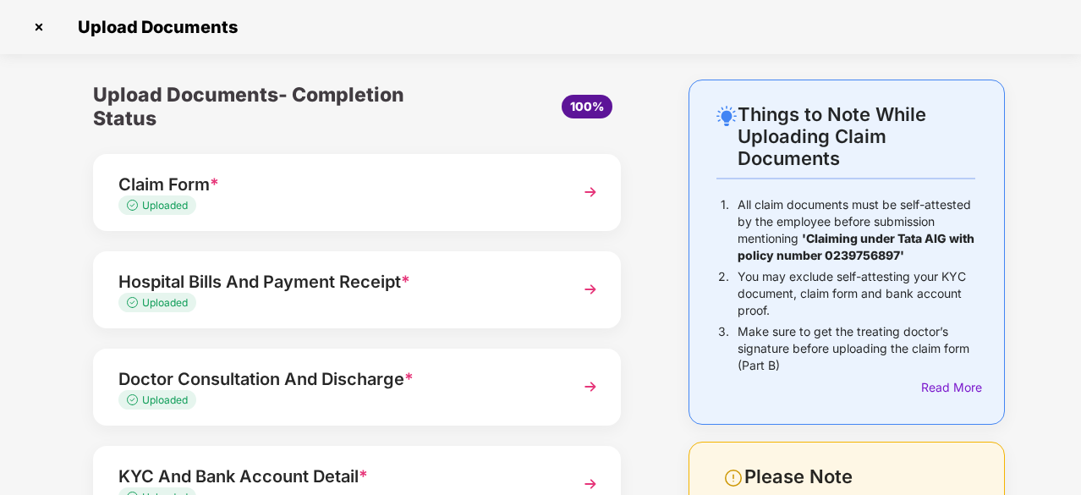
scroll to position [244, 0]
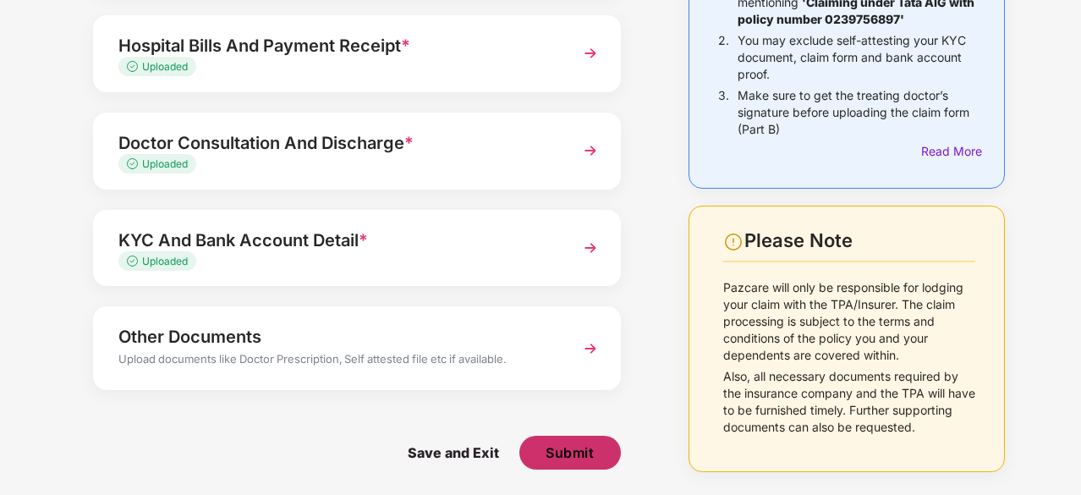
click at [569, 446] on span "Submit" at bounding box center [569, 452] width 48 height 19
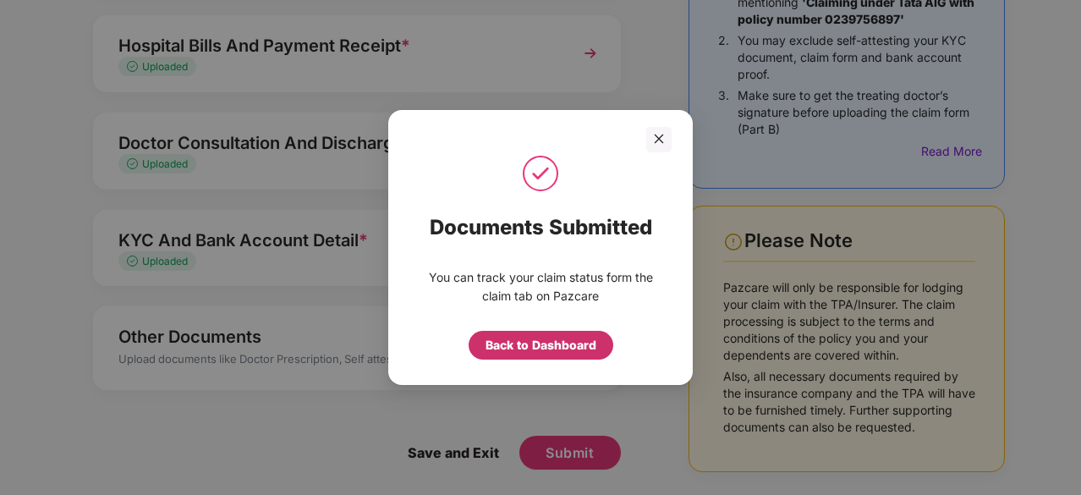
click at [567, 340] on div "Back to Dashboard" at bounding box center [540, 345] width 111 height 19
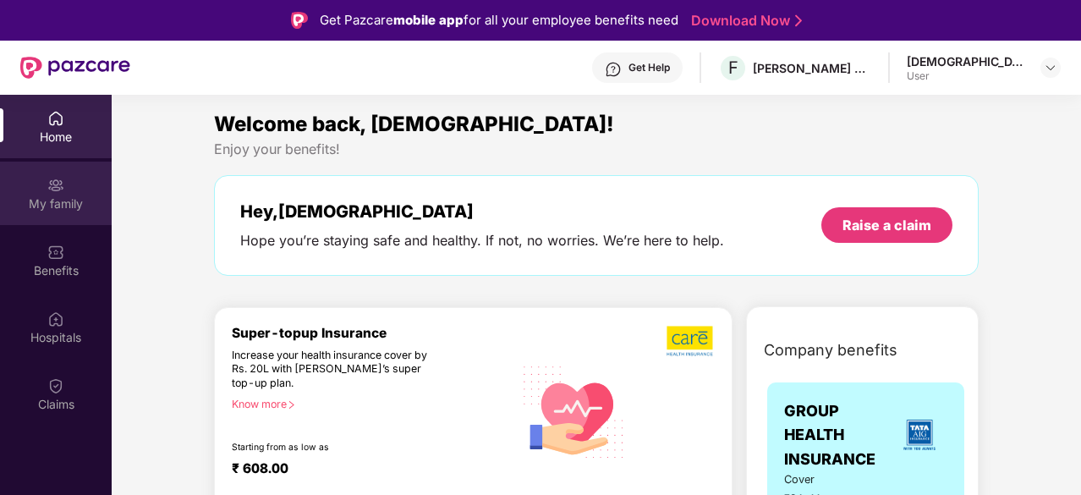
click at [67, 201] on div "My family" at bounding box center [56, 203] width 112 height 17
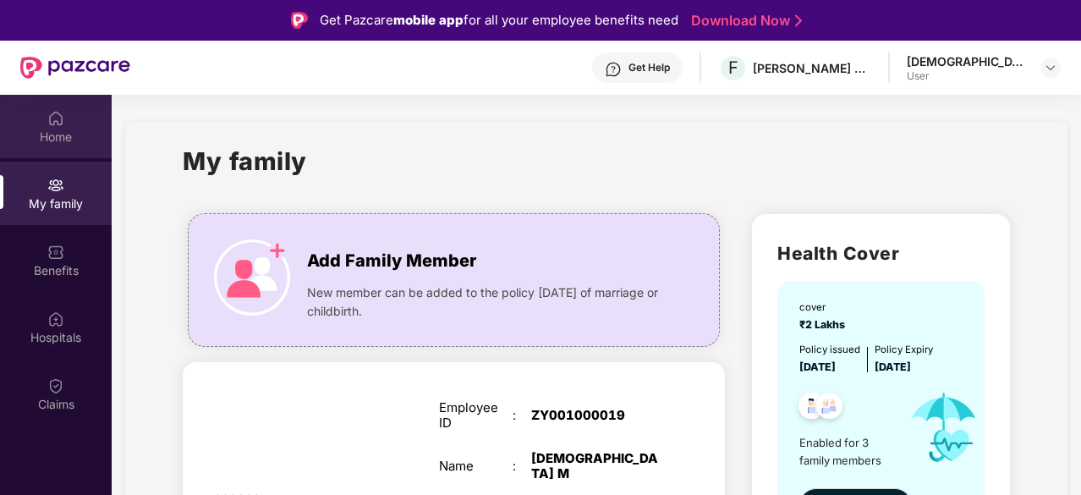
click at [68, 114] on div "Home" at bounding box center [56, 126] width 112 height 63
